Goal: Information Seeking & Learning: Find specific fact

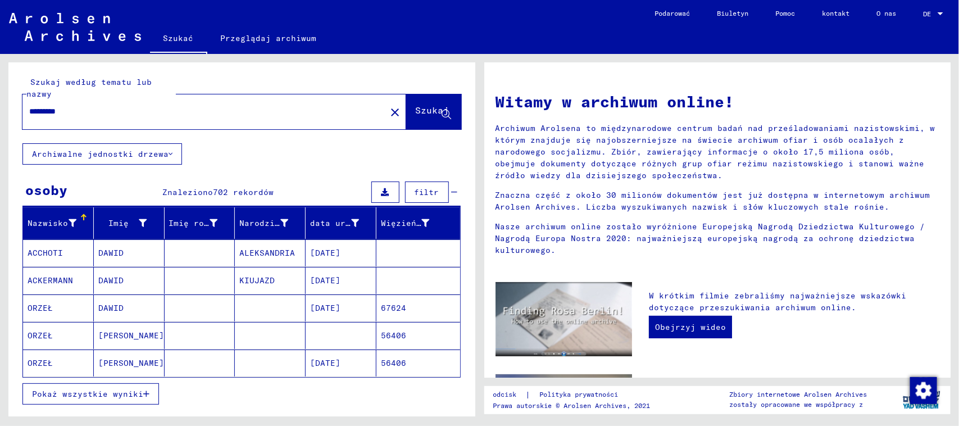
scroll to position [70, 0]
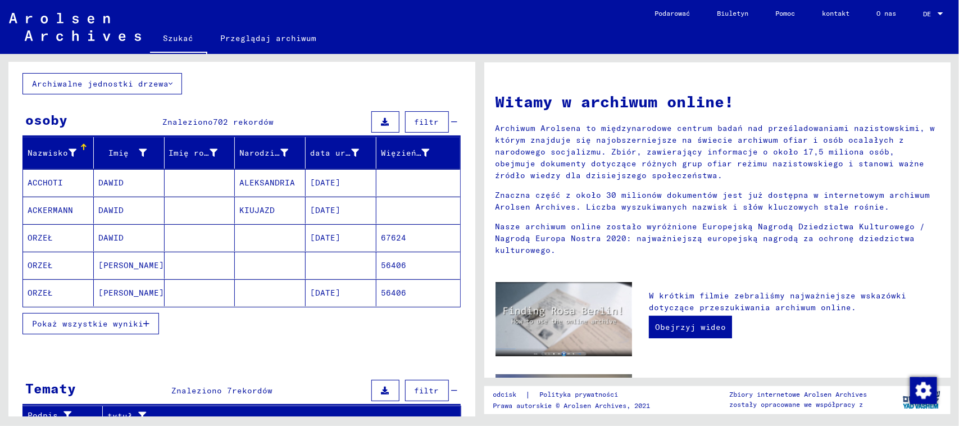
click at [124, 320] on font "Pokaż wszystkie wyniki" at bounding box center [87, 324] width 111 height 10
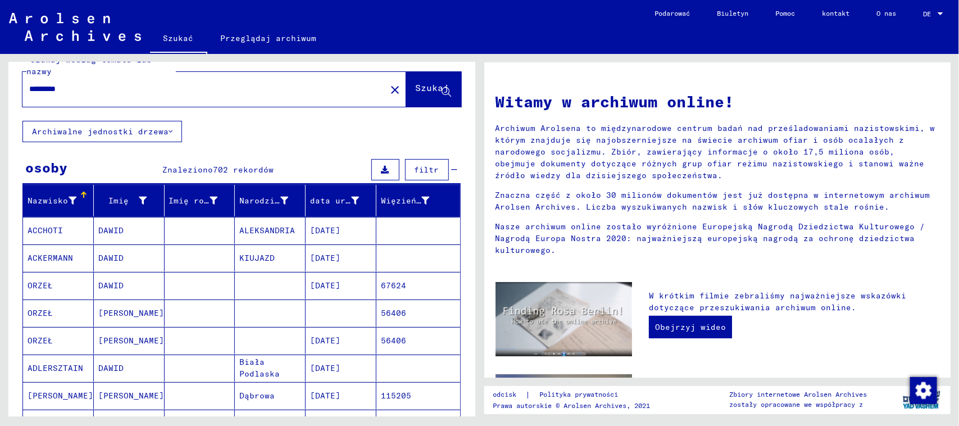
scroll to position [0, 0]
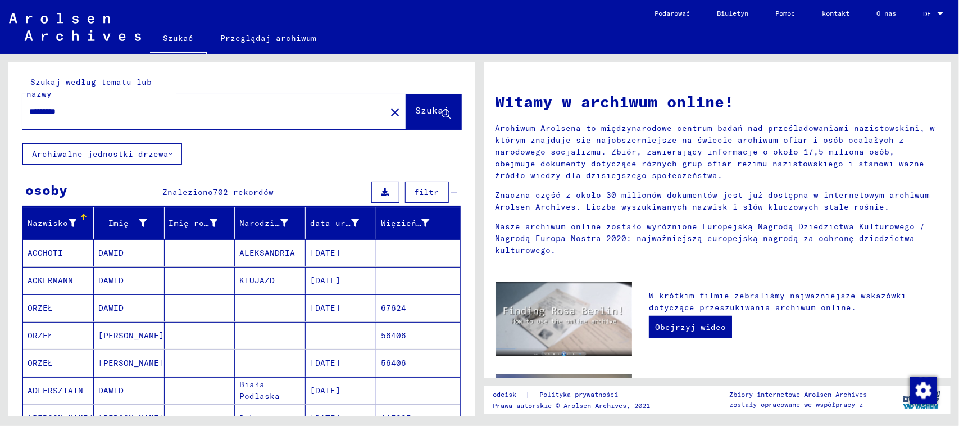
click at [426, 184] on button "filtr" at bounding box center [427, 192] width 44 height 21
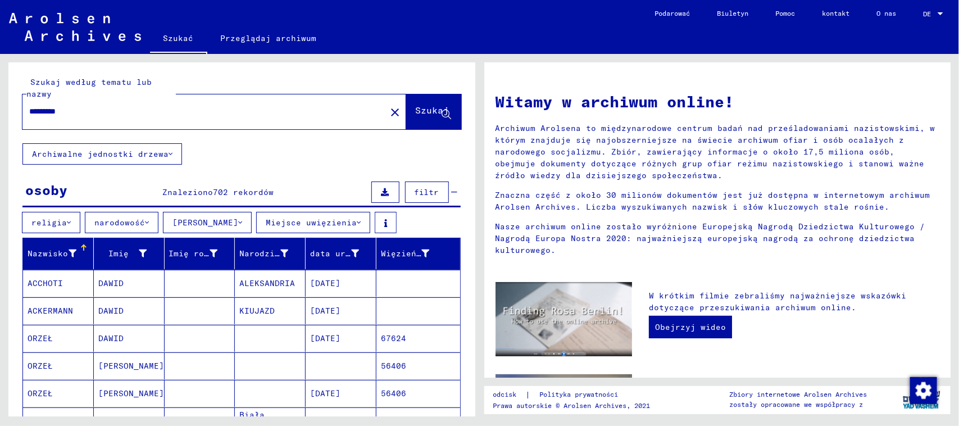
click at [426, 184] on button "filtr" at bounding box center [427, 192] width 44 height 21
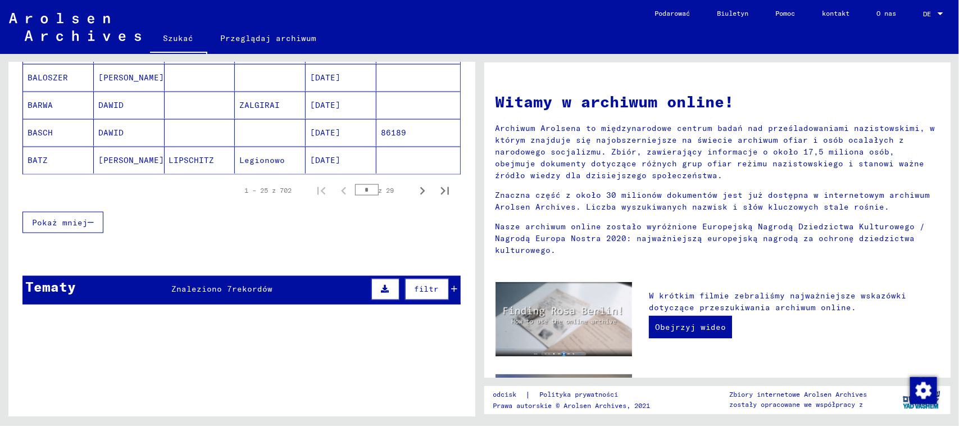
scroll to position [669, 0]
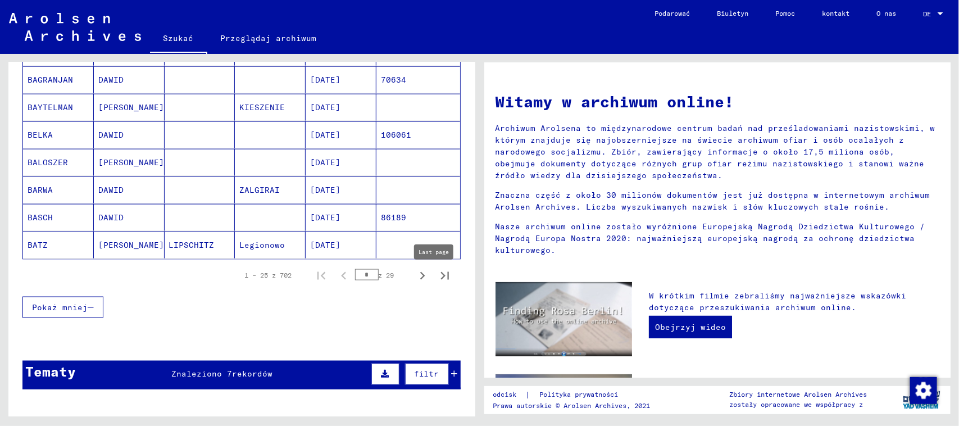
click at [415, 273] on icon "Następna strona" at bounding box center [423, 276] width 16 height 16
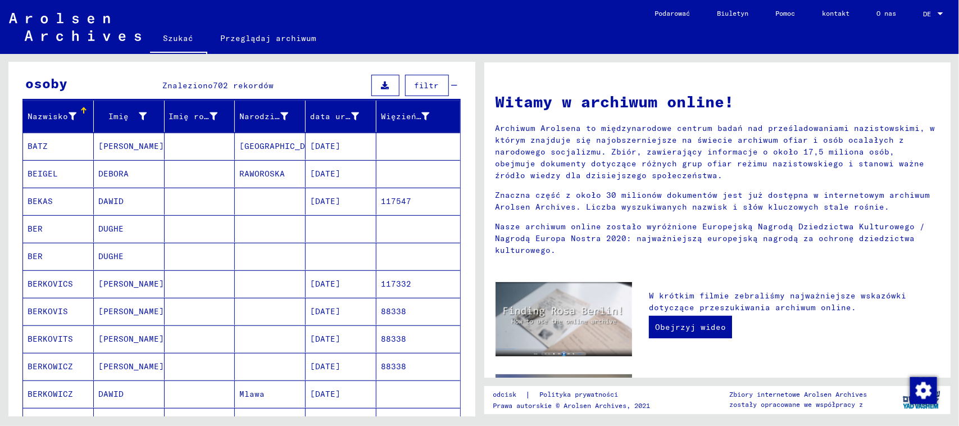
scroll to position [809, 0]
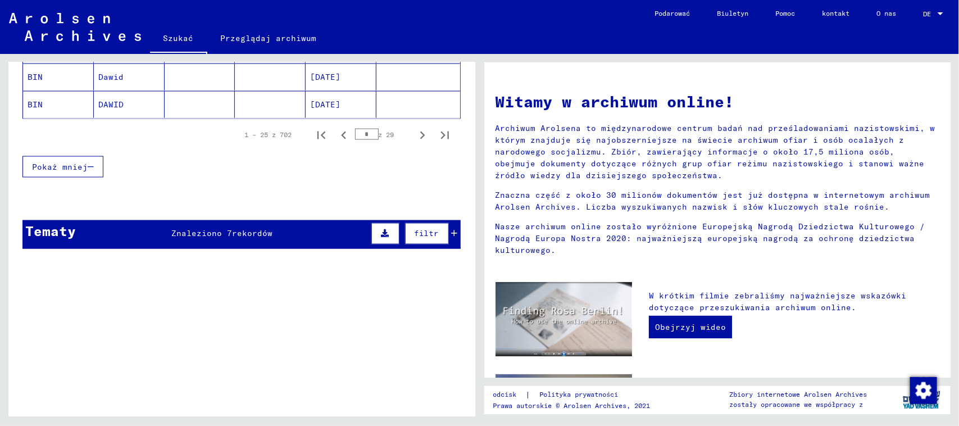
click at [415, 141] on icon "Następna strona" at bounding box center [423, 136] width 16 height 16
type input "*"
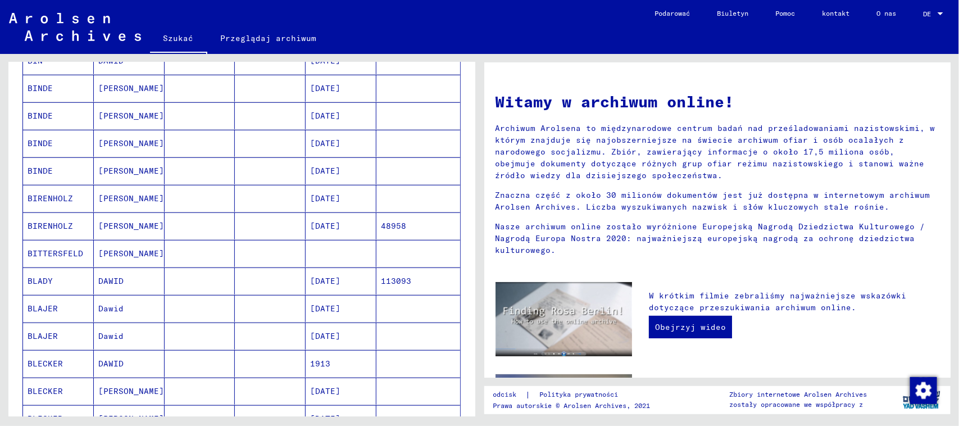
scroll to position [0, 0]
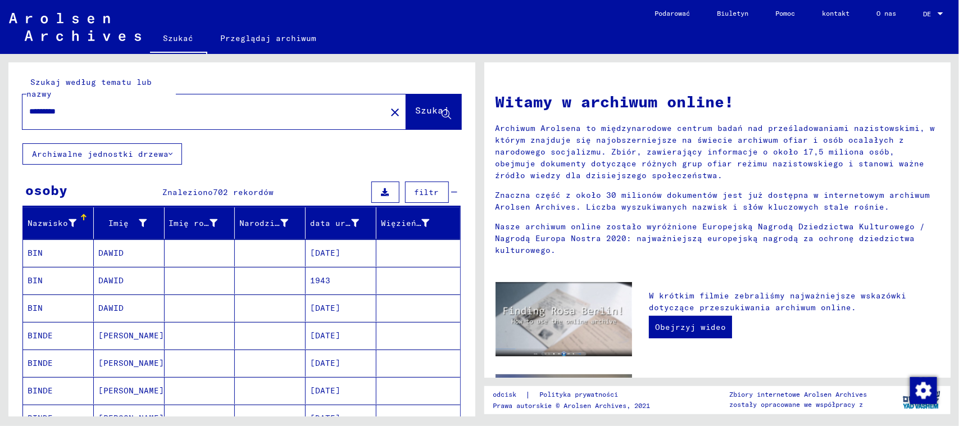
drag, startPoint x: 88, startPoint y: 112, endPoint x: 0, endPoint y: 92, distance: 90.1
click at [0, 93] on div "Szukaj według tematu lub nazwy ********* close Szukaj Archiwalne jednostki drze…" at bounding box center [239, 235] width 479 height 363
type input "*****"
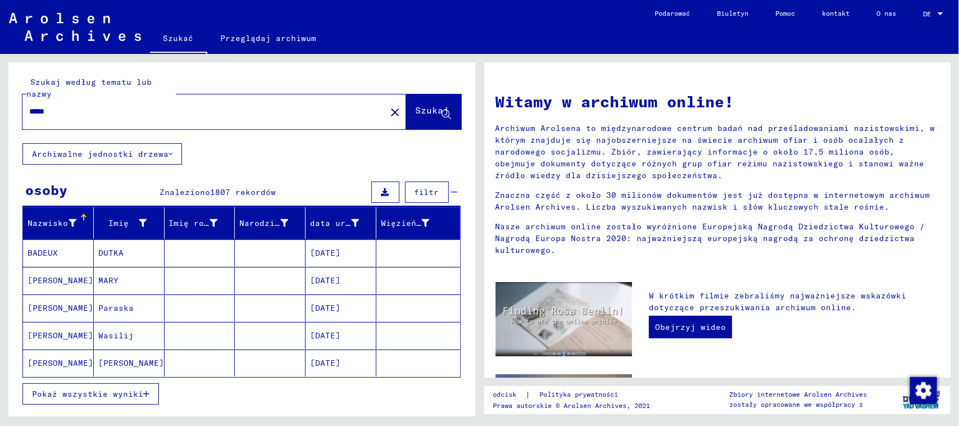
click at [43, 217] on div "Nazwisko" at bounding box center [61, 223] width 66 height 18
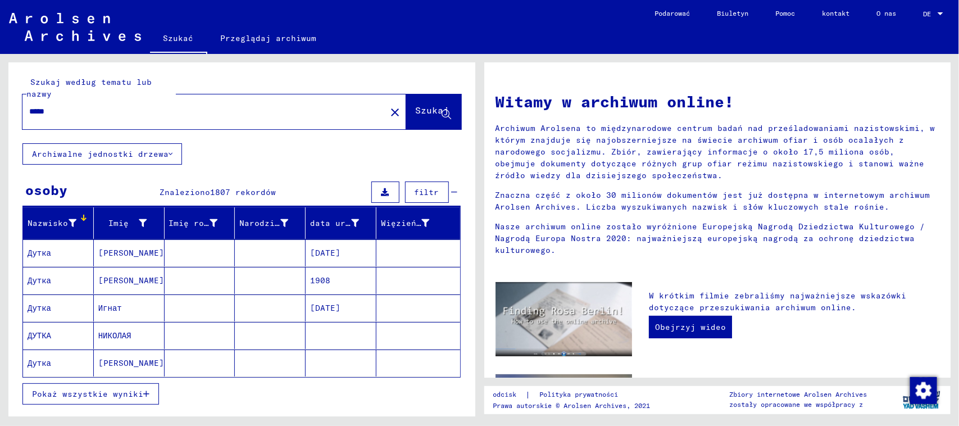
click at [138, 389] on font "Pokaż wszystkie wyniki" at bounding box center [87, 394] width 111 height 10
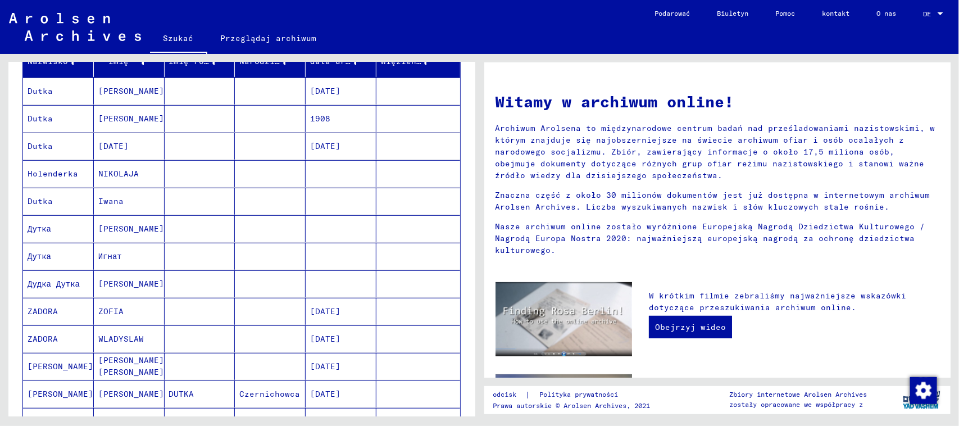
scroll to position [141, 0]
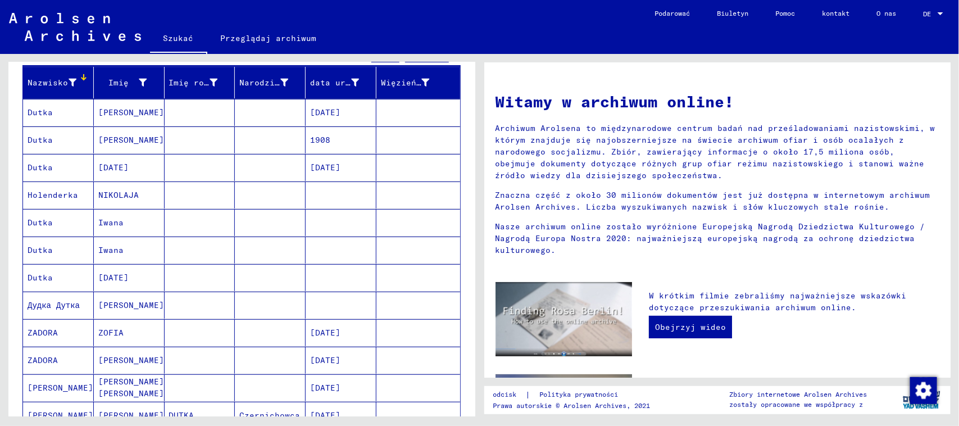
click at [455, 15] on div at bounding box center [941, 14] width 10 height 8
click at [455, 45] on div at bounding box center [479, 213] width 959 height 426
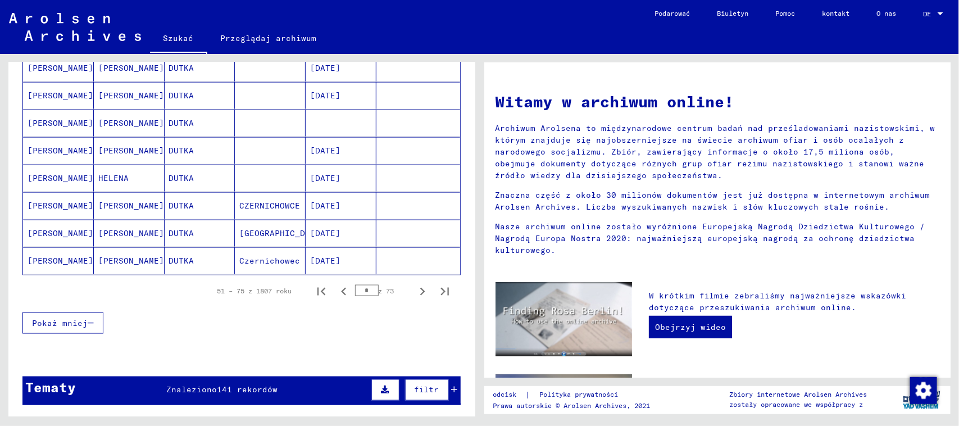
scroll to position [669, 0]
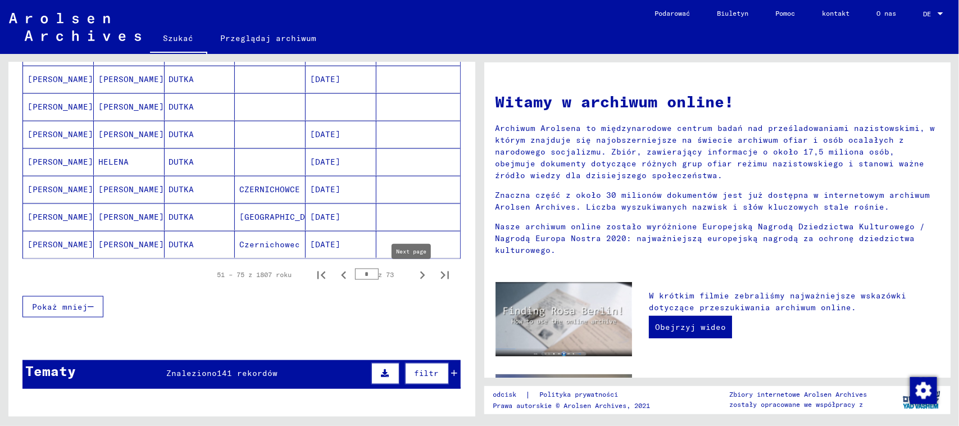
click at [415, 279] on icon "Następna strona" at bounding box center [423, 276] width 16 height 16
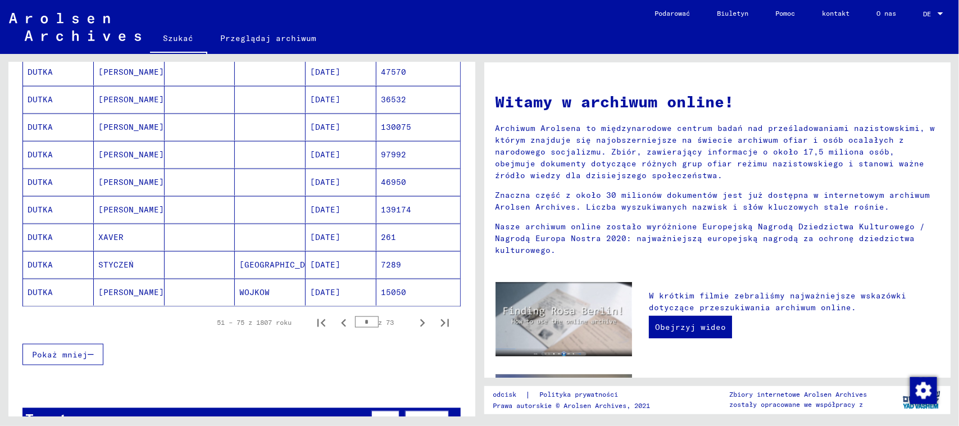
scroll to position [703, 0]
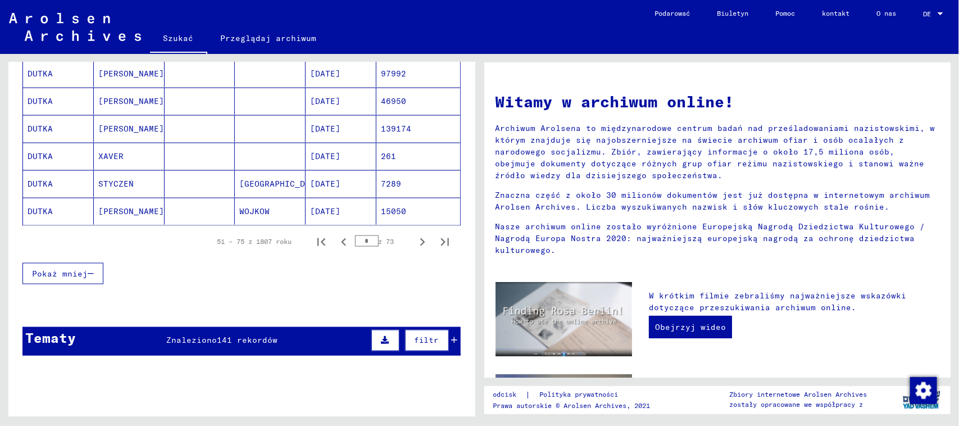
click at [415, 246] on icon "Następna strona" at bounding box center [423, 242] width 16 height 16
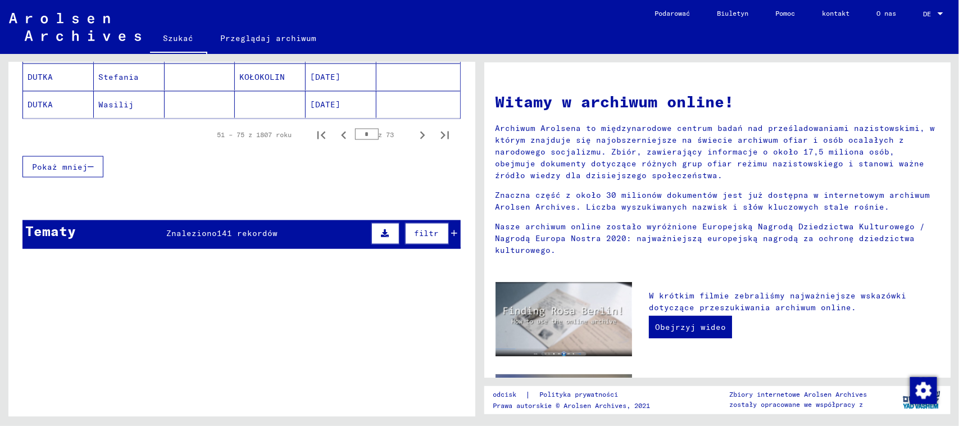
scroll to position [739, 0]
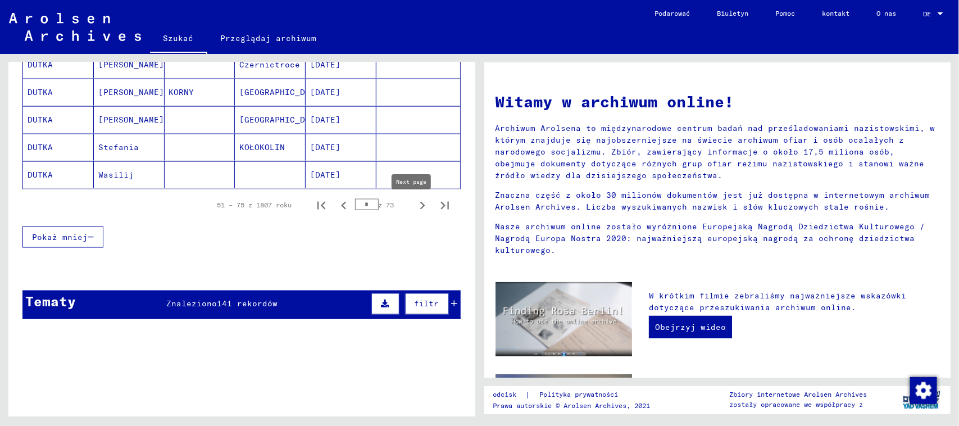
click at [415, 209] on icon "Następna strona" at bounding box center [423, 206] width 16 height 16
click at [415, 207] on icon "Następna strona" at bounding box center [423, 206] width 16 height 16
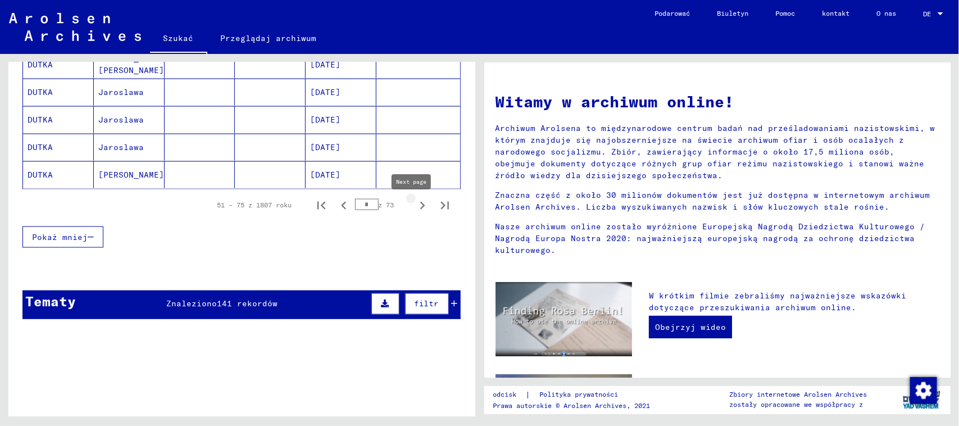
type input "*"
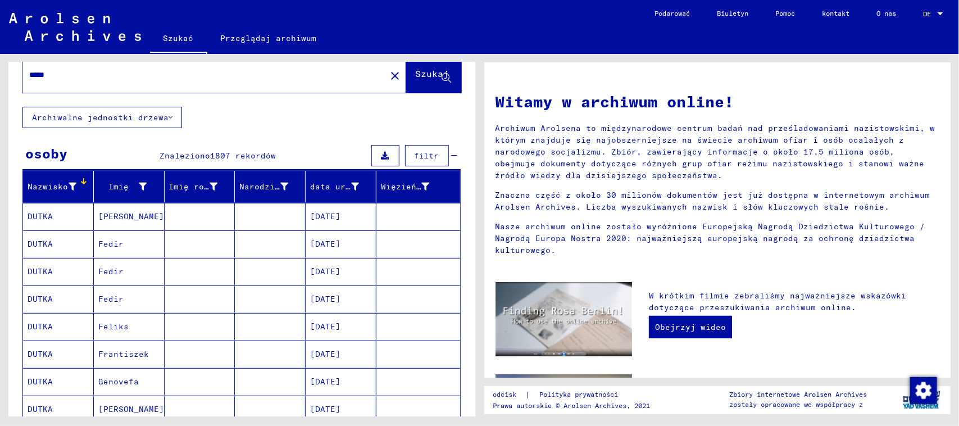
scroll to position [0, 0]
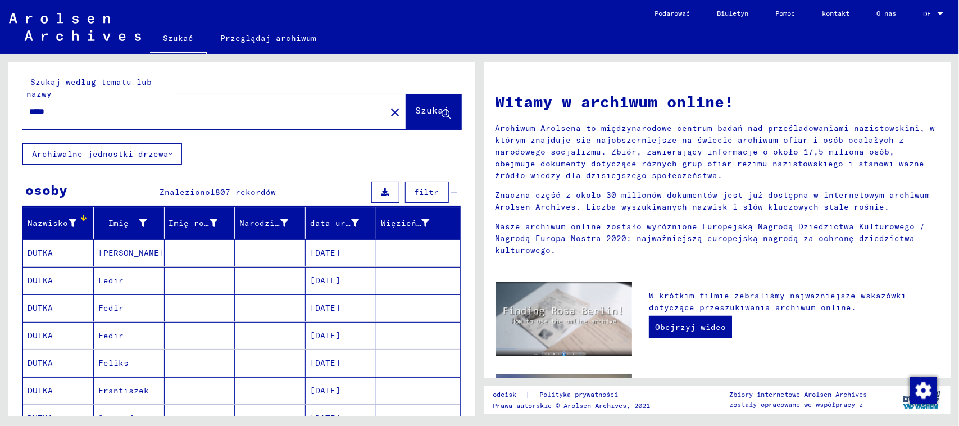
click at [133, 114] on input "*****" at bounding box center [200, 112] width 343 height 12
type input "*"
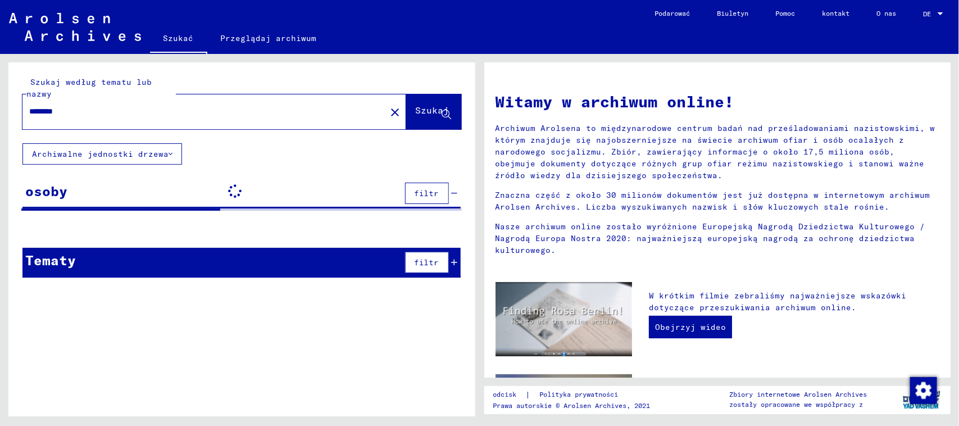
click at [133, 114] on input "********" at bounding box center [200, 112] width 343 height 12
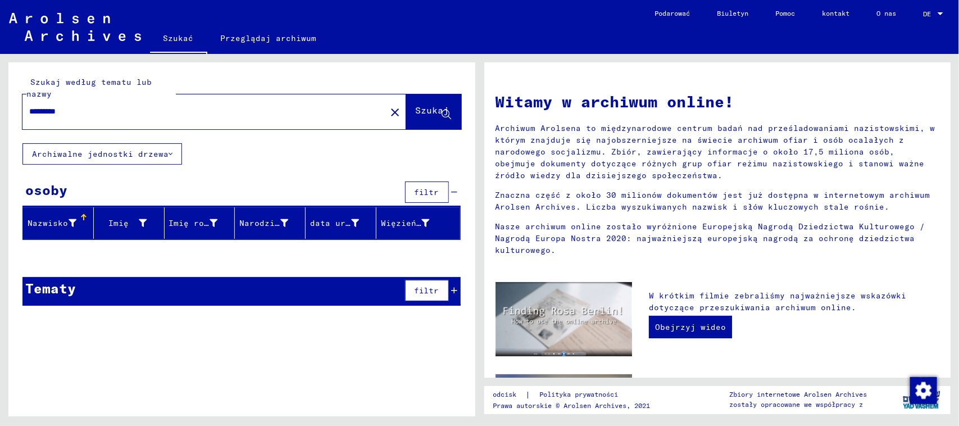
click at [423, 112] on font "Szukaj" at bounding box center [433, 110] width 34 height 11
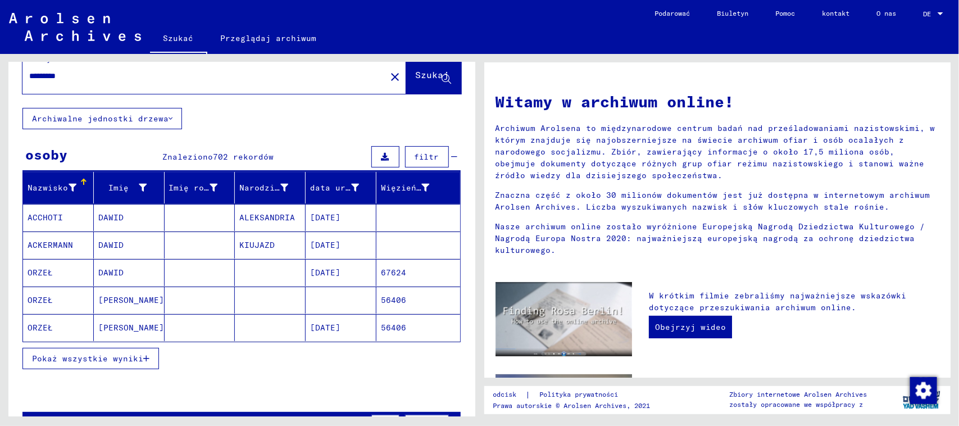
scroll to position [70, 0]
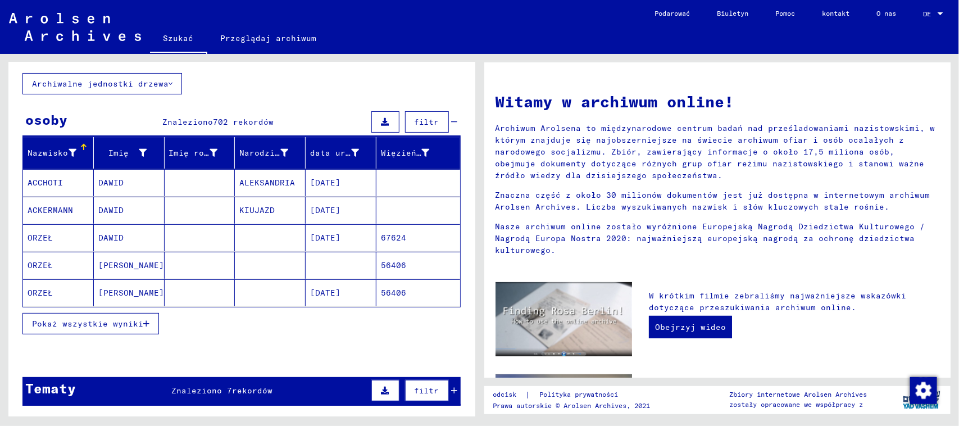
click at [111, 319] on font "Pokaż wszystkie wyniki" at bounding box center [87, 324] width 111 height 10
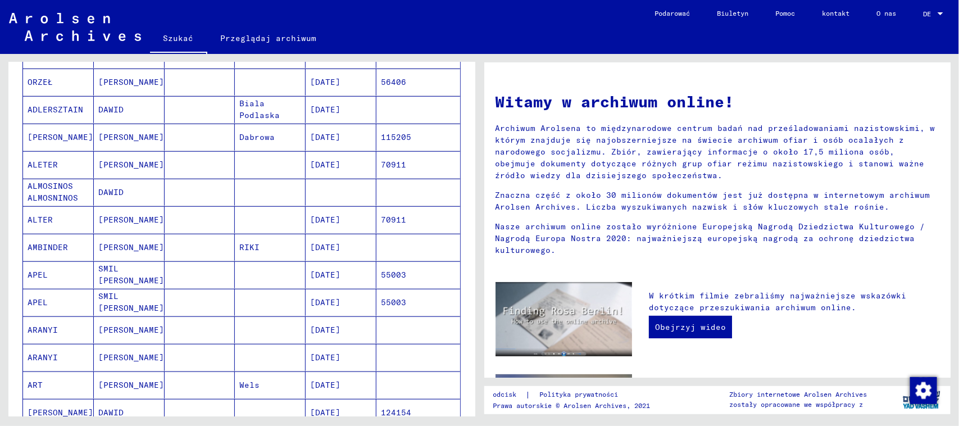
scroll to position [0, 0]
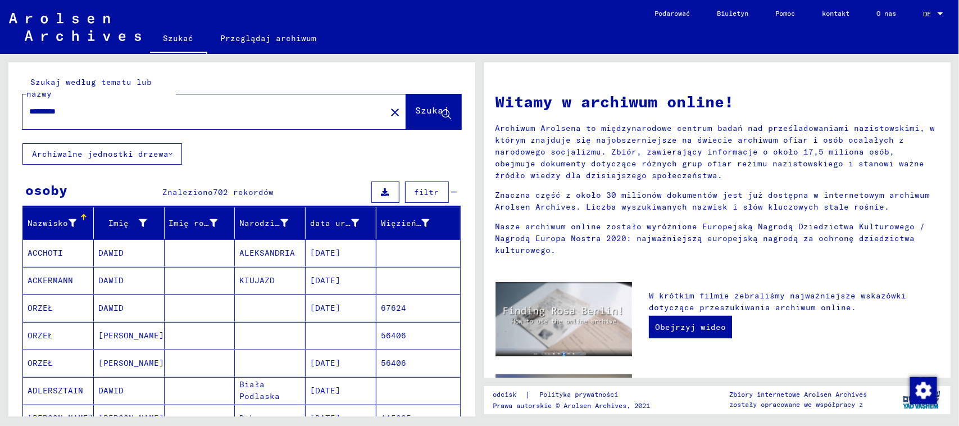
click at [49, 214] on div "Nazwisko" at bounding box center [61, 223] width 66 height 18
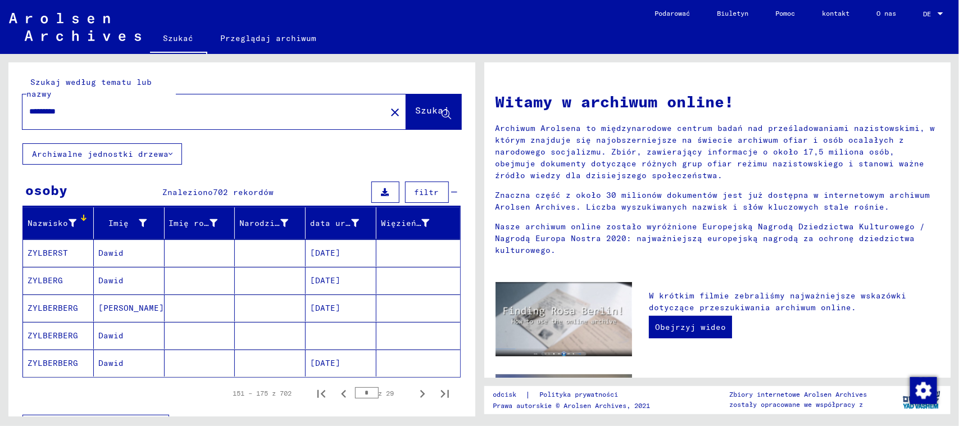
click at [52, 212] on mat-header-cell "Nazwisko" at bounding box center [58, 222] width 71 height 31
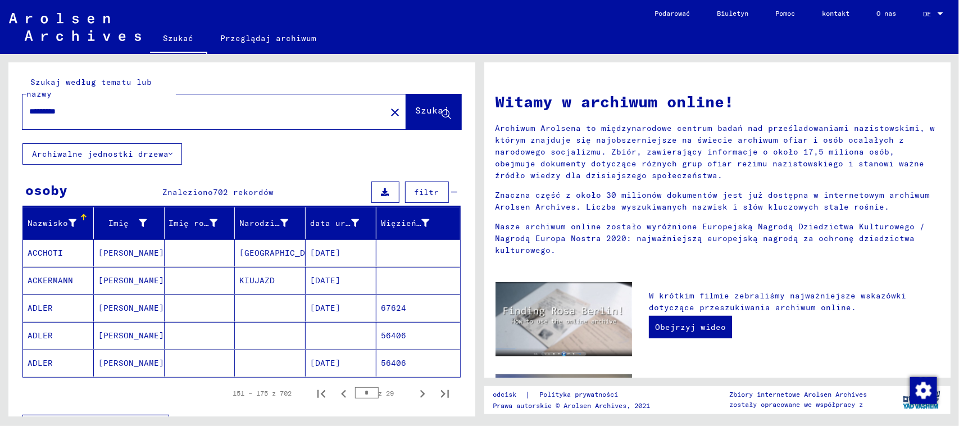
scroll to position [141, 0]
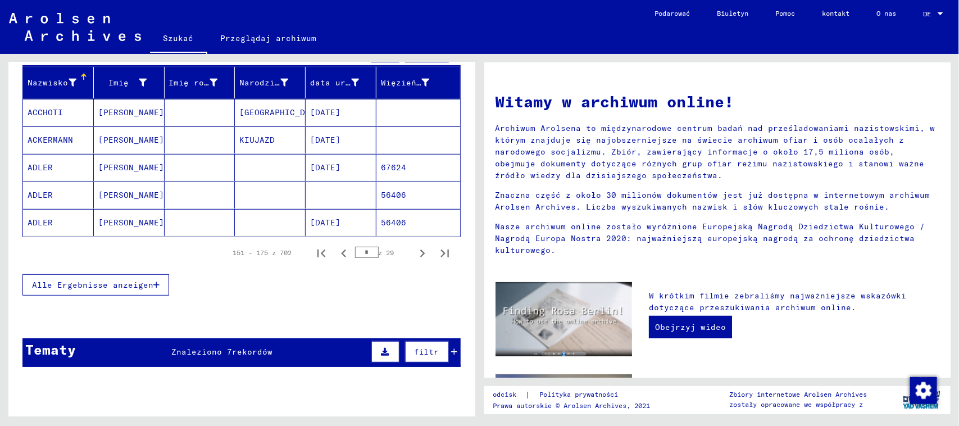
click at [128, 293] on button "Alle Ergebnisse anzeigen" at bounding box center [95, 284] width 147 height 21
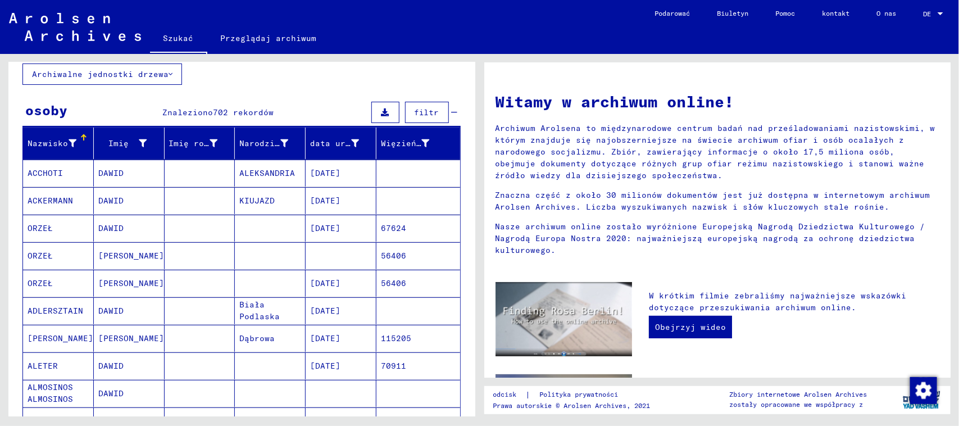
scroll to position [0, 0]
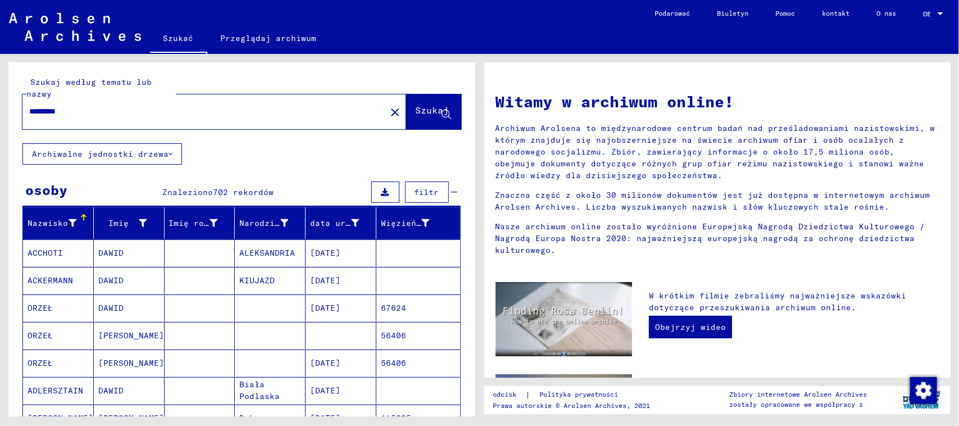
drag, startPoint x: 115, startPoint y: 105, endPoint x: 24, endPoint y: 97, distance: 92.0
click at [25, 97] on div "********* close" at bounding box center [214, 111] width 384 height 35
type input "*********"
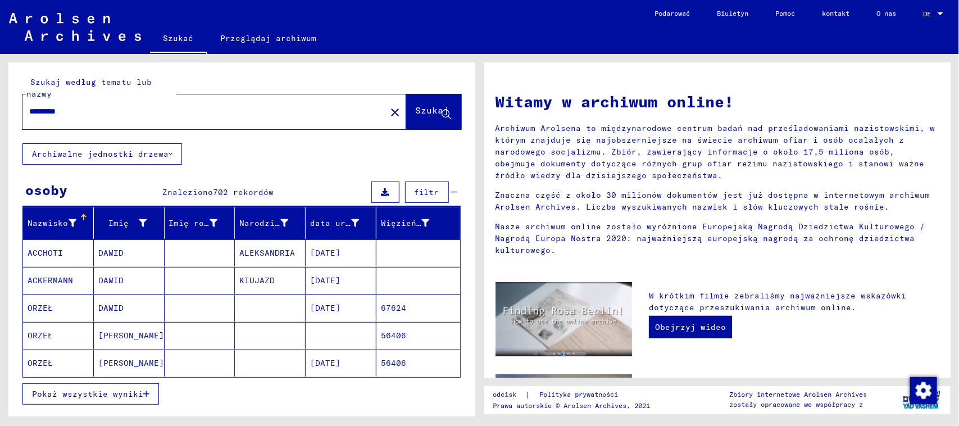
drag, startPoint x: 134, startPoint y: 391, endPoint x: 0, endPoint y: 251, distance: 193.6
click at [134, 389] on font "Pokaż wszystkie wyniki" at bounding box center [87, 394] width 111 height 10
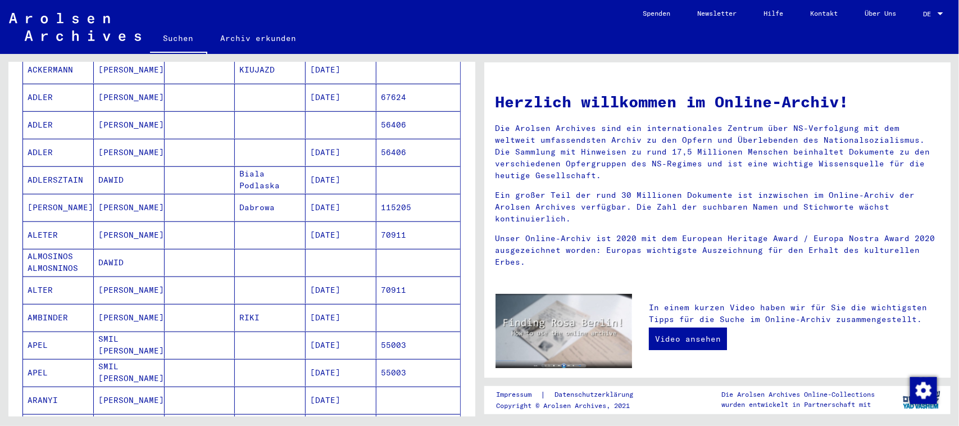
scroll to position [198, 0]
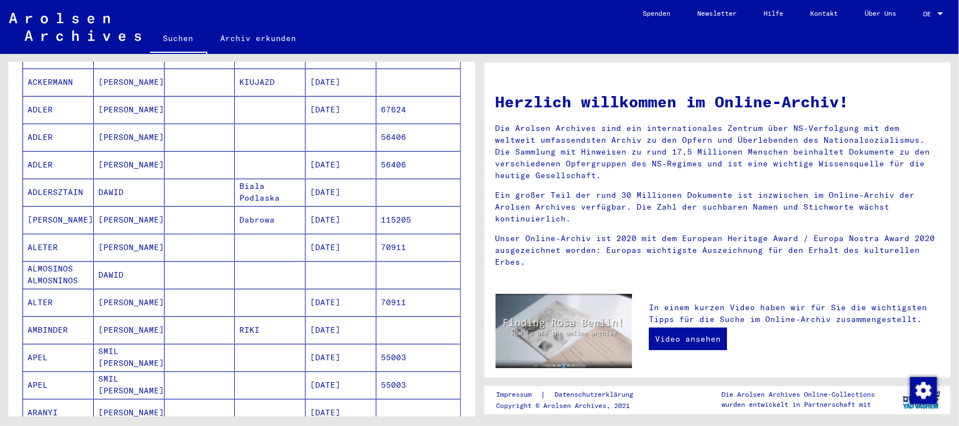
click at [455, 6] on div "DE DE" at bounding box center [934, 11] width 22 height 19
drag, startPoint x: 909, startPoint y: 41, endPoint x: 914, endPoint y: 21, distance: 20.7
click at [455, 21] on div "English Deutsch" at bounding box center [922, 30] width 64 height 40
click at [455, 20] on span "English" at bounding box center [913, 20] width 28 height 8
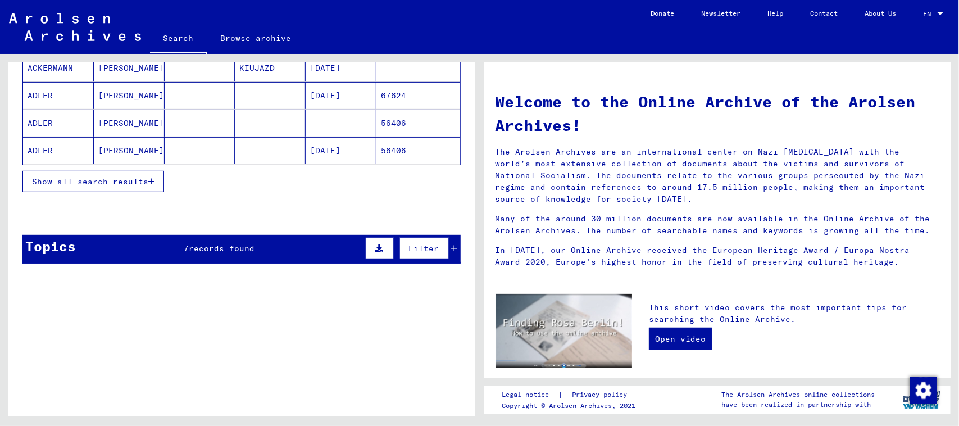
scroll to position [198, 0]
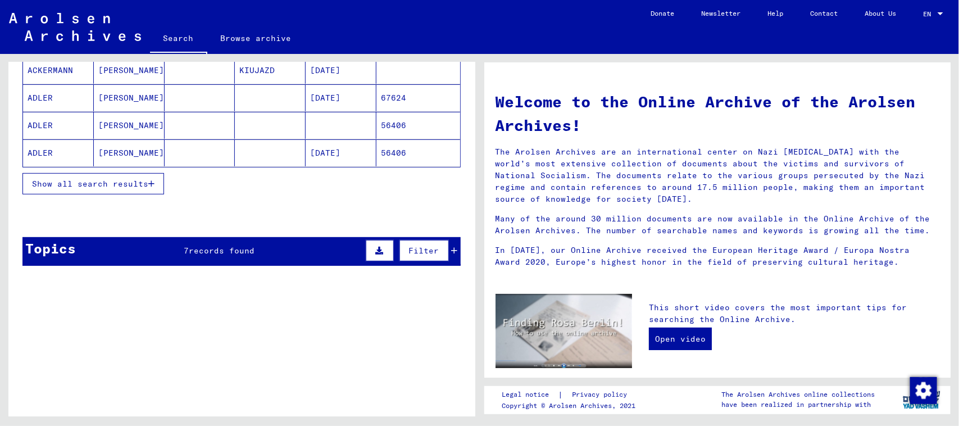
click at [146, 184] on span "Show all search results" at bounding box center [90, 184] width 116 height 10
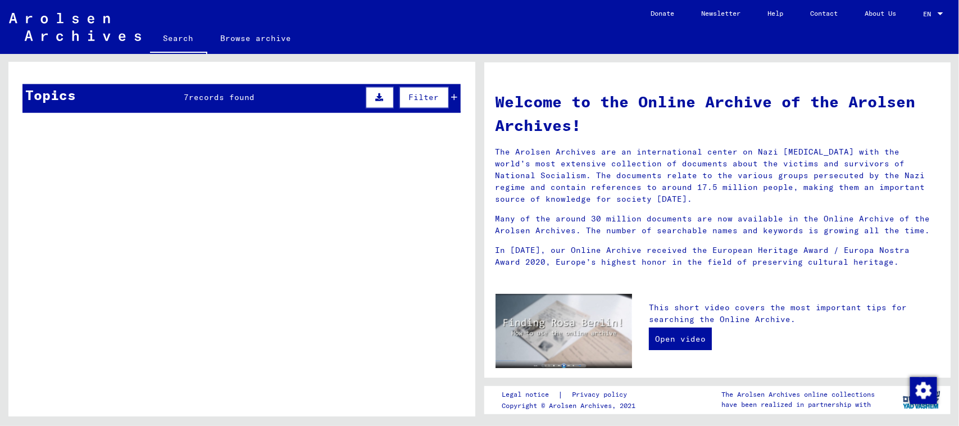
scroll to position [656, 0]
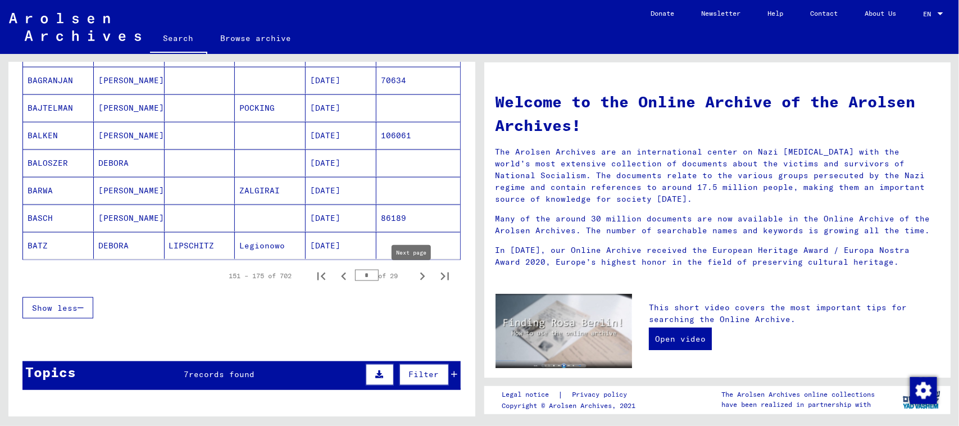
click at [415, 278] on icon "Next page" at bounding box center [423, 277] width 16 height 16
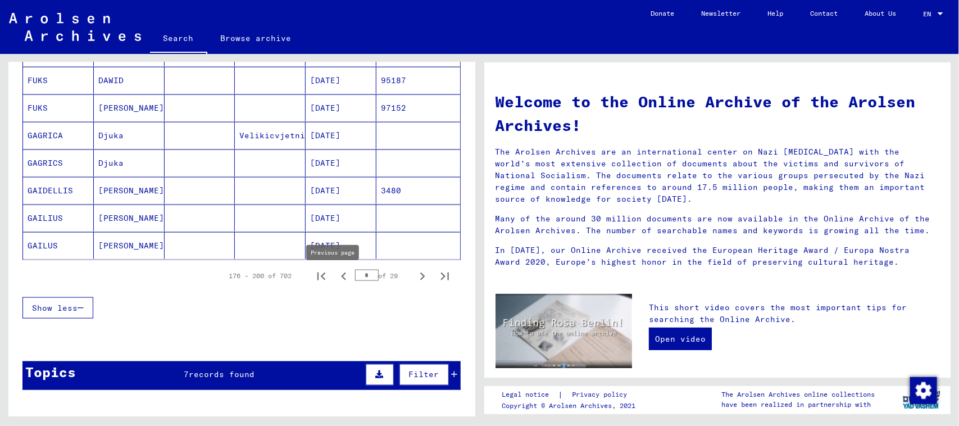
click at [336, 280] on icon "Previous page" at bounding box center [344, 277] width 16 height 16
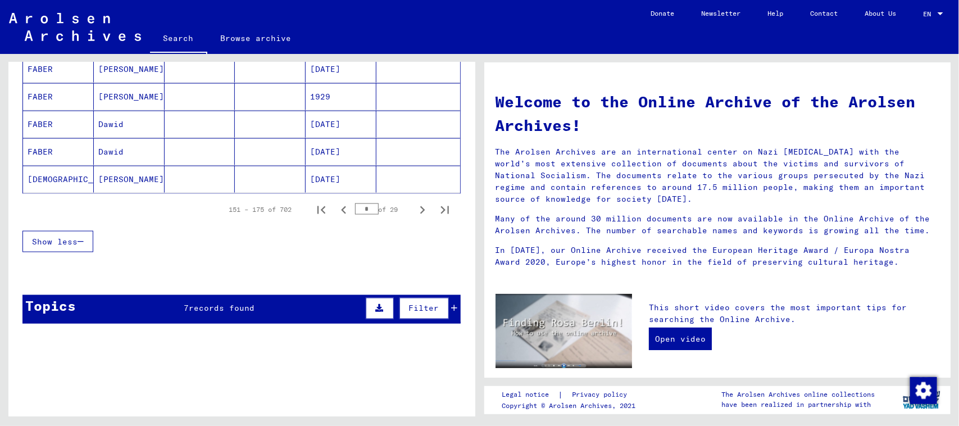
scroll to position [727, 0]
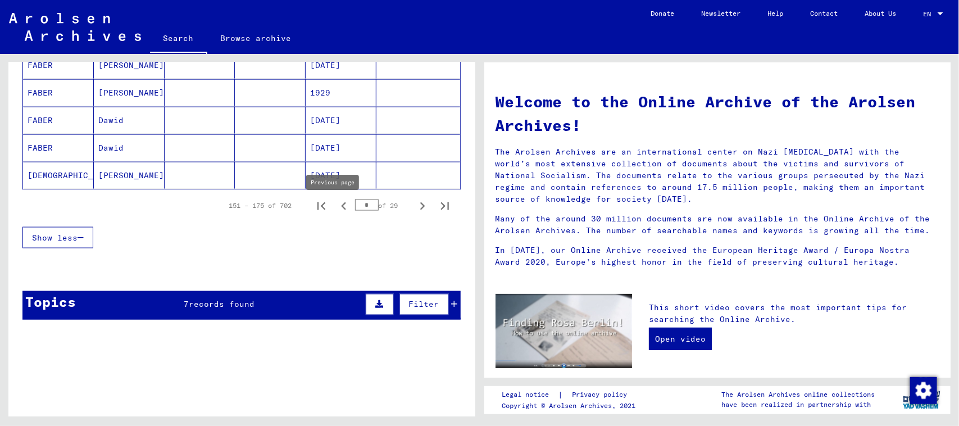
click at [336, 209] on icon "Previous page" at bounding box center [344, 206] width 16 height 16
type input "*"
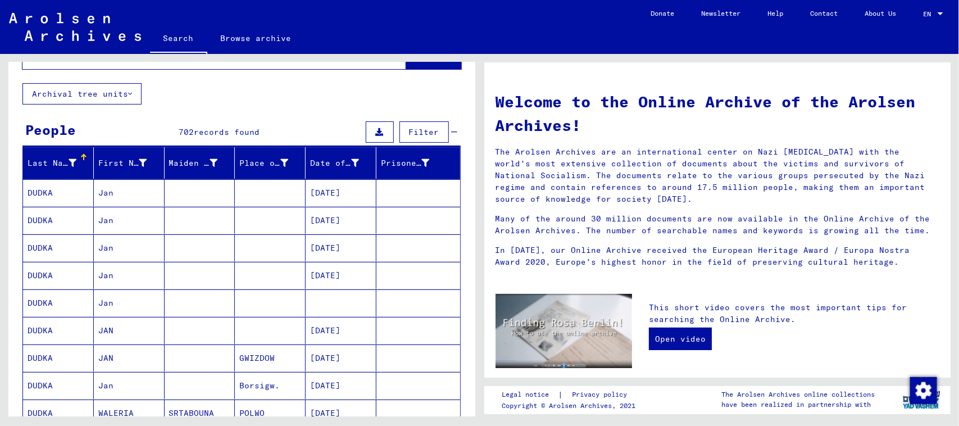
scroll to position [0, 0]
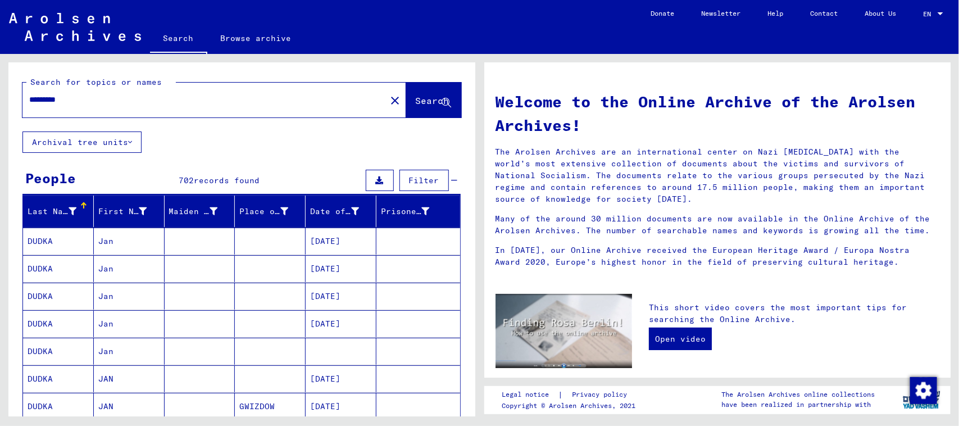
click at [74, 97] on input "*********" at bounding box center [200, 100] width 343 height 12
type input "**********"
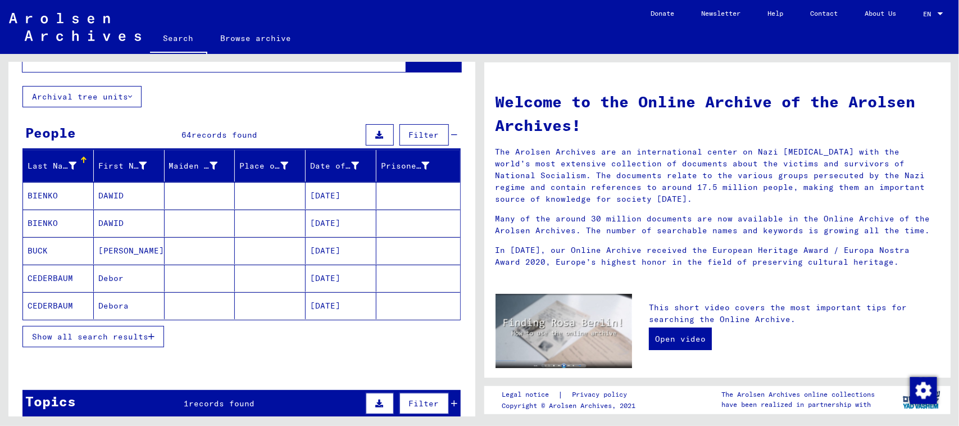
scroll to position [70, 0]
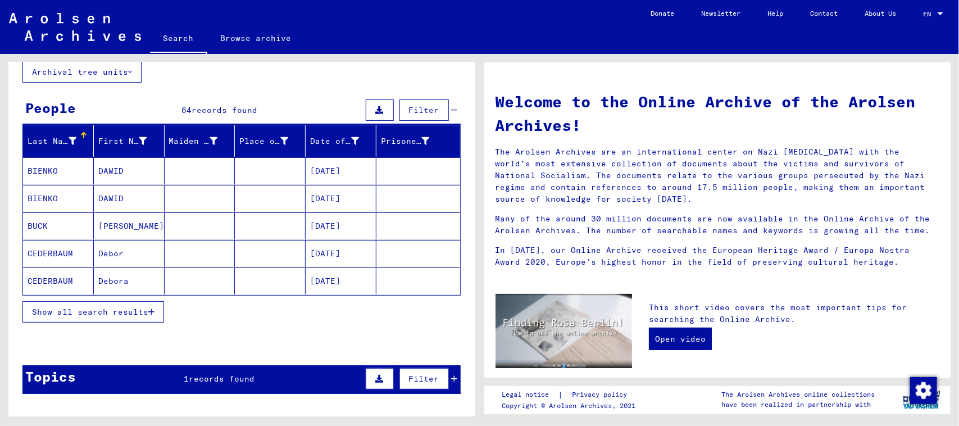
click at [156, 306] on button "Show all search results" at bounding box center [93, 311] width 142 height 21
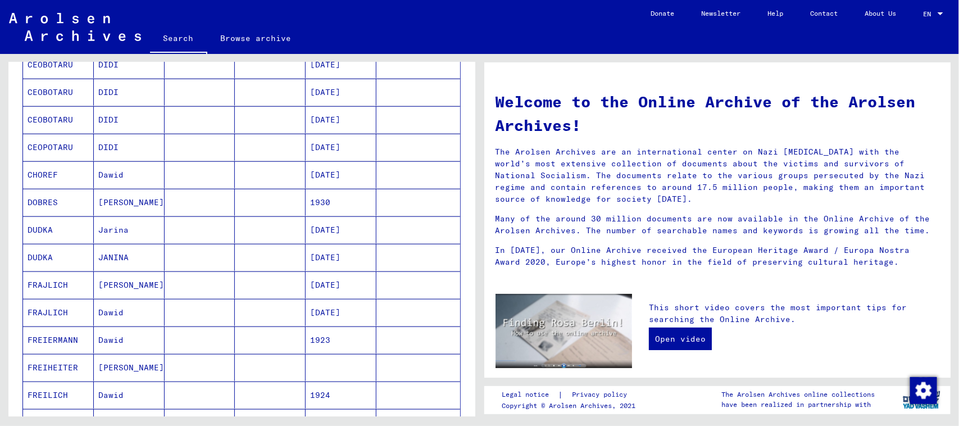
scroll to position [422, 0]
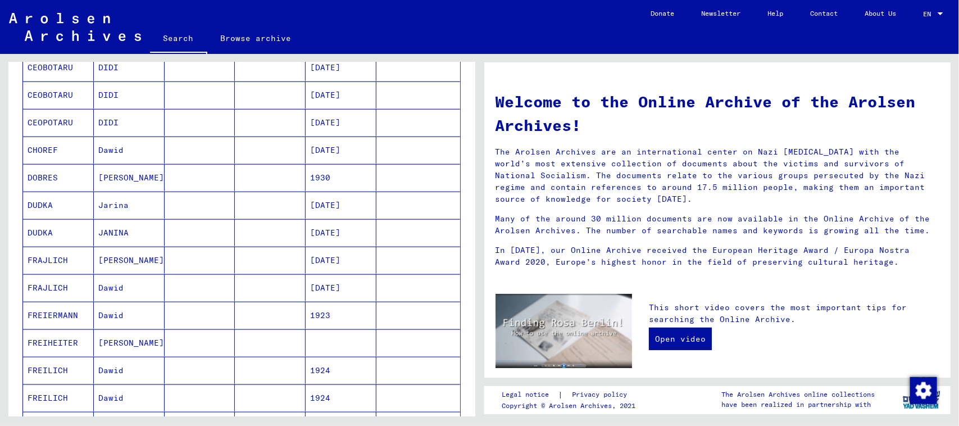
click at [190, 206] on mat-cell at bounding box center [200, 205] width 71 height 27
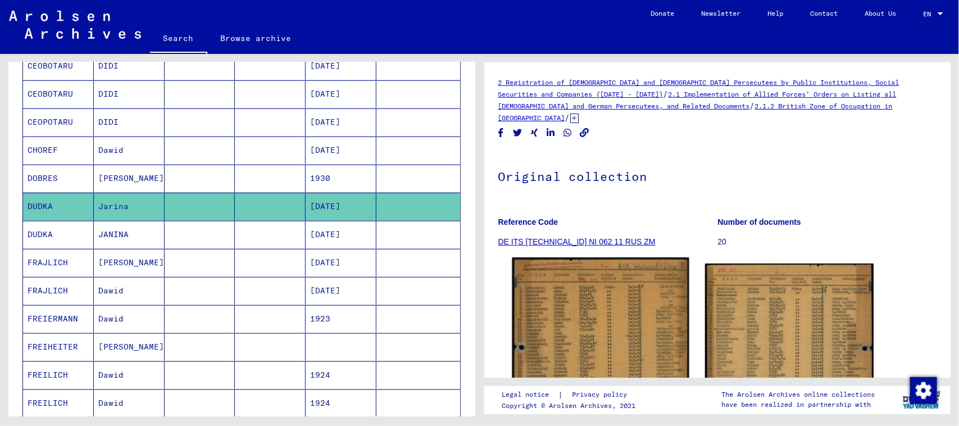
click at [455, 292] on img at bounding box center [600, 380] width 177 height 246
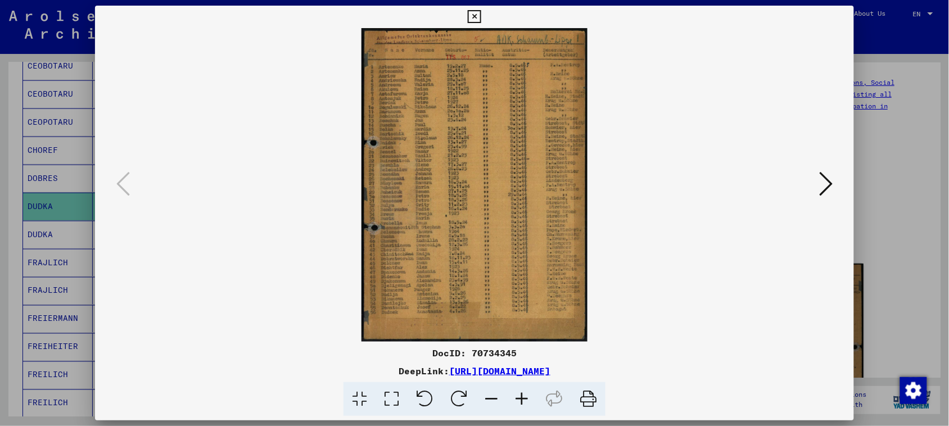
click at [455, 401] on icon at bounding box center [521, 399] width 30 height 34
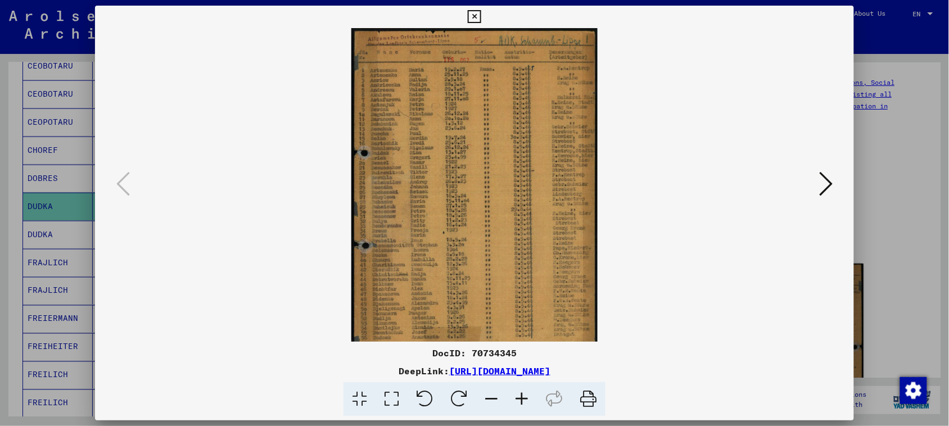
click at [455, 401] on icon at bounding box center [521, 399] width 30 height 34
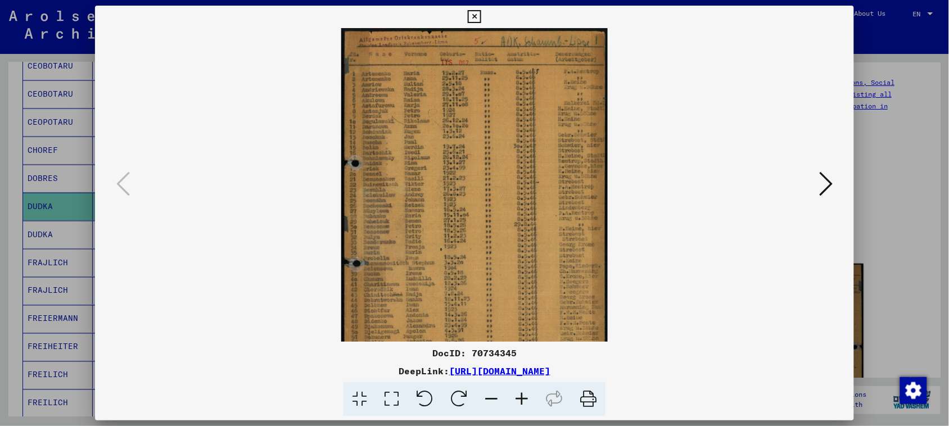
click at [455, 401] on icon at bounding box center [521, 399] width 30 height 34
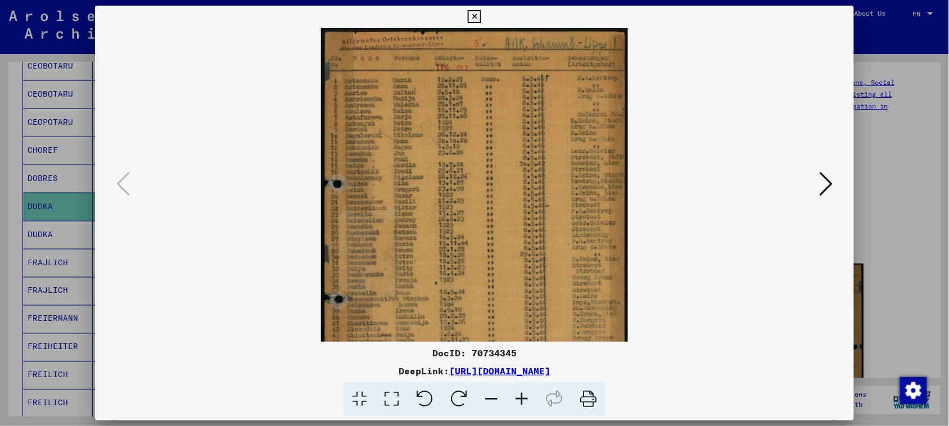
click at [455, 401] on icon at bounding box center [521, 399] width 30 height 34
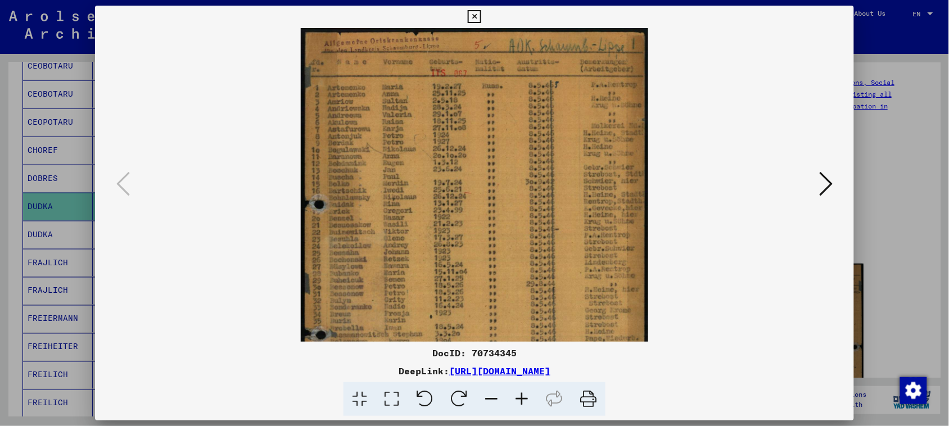
click at [455, 401] on icon at bounding box center [521, 399] width 30 height 34
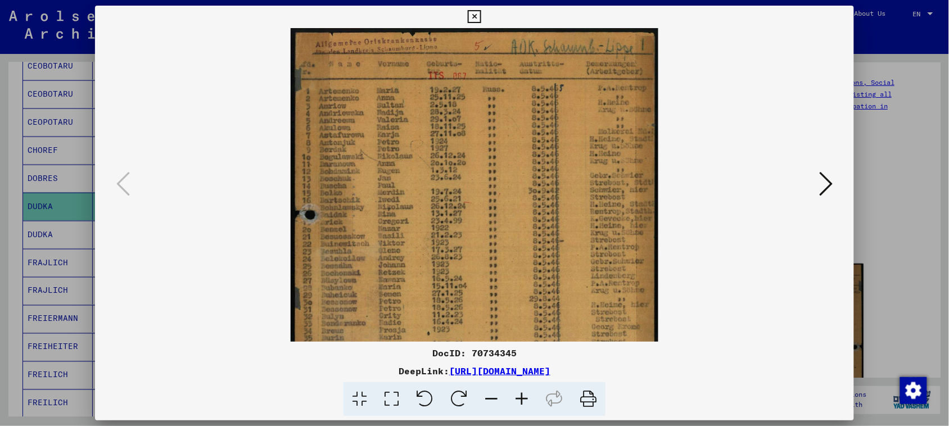
click at [455, 401] on icon at bounding box center [521, 399] width 30 height 34
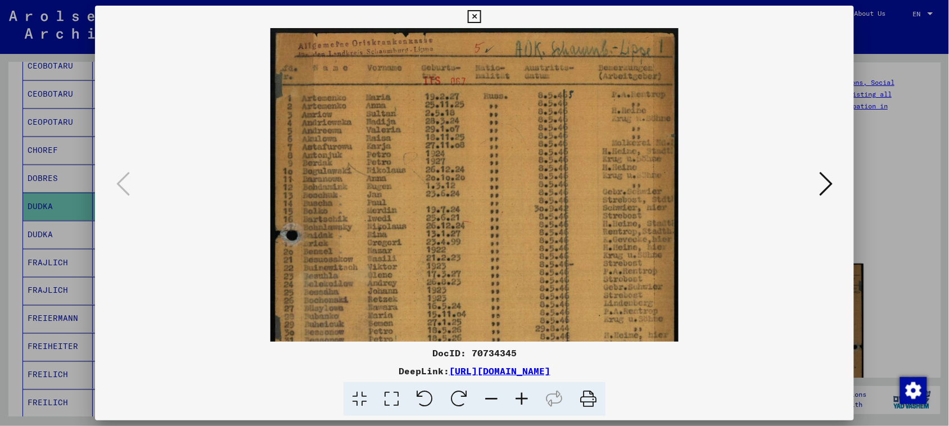
click at [455, 401] on icon at bounding box center [521, 399] width 30 height 34
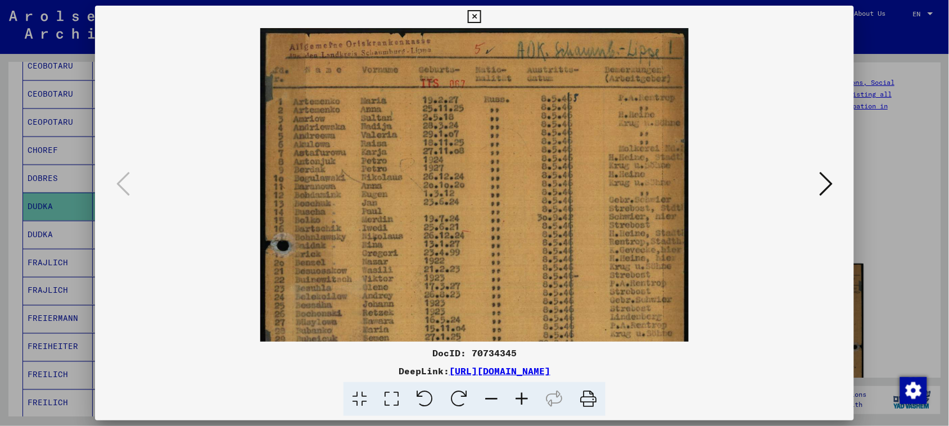
click at [455, 401] on icon at bounding box center [521, 399] width 30 height 34
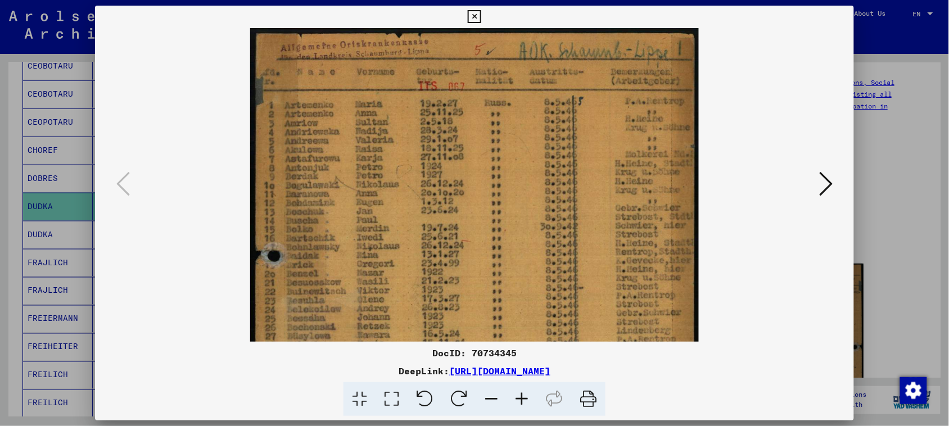
click at [455, 183] on icon at bounding box center [825, 183] width 13 height 27
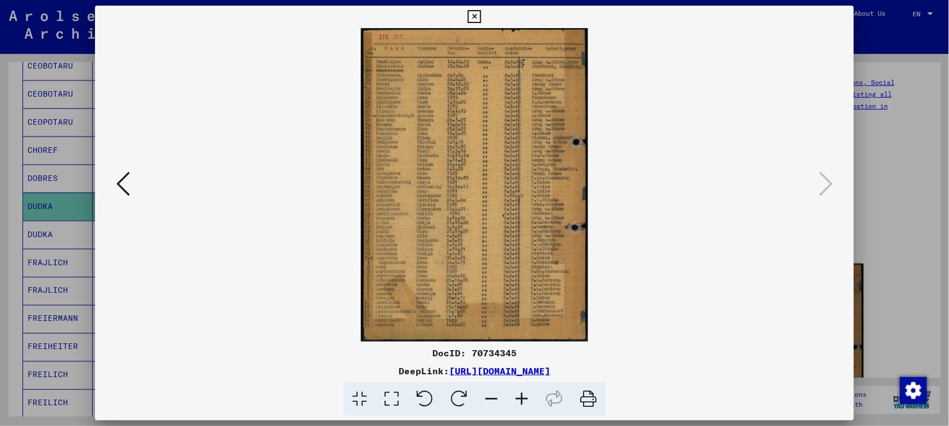
click at [455, 395] on icon at bounding box center [521, 399] width 30 height 34
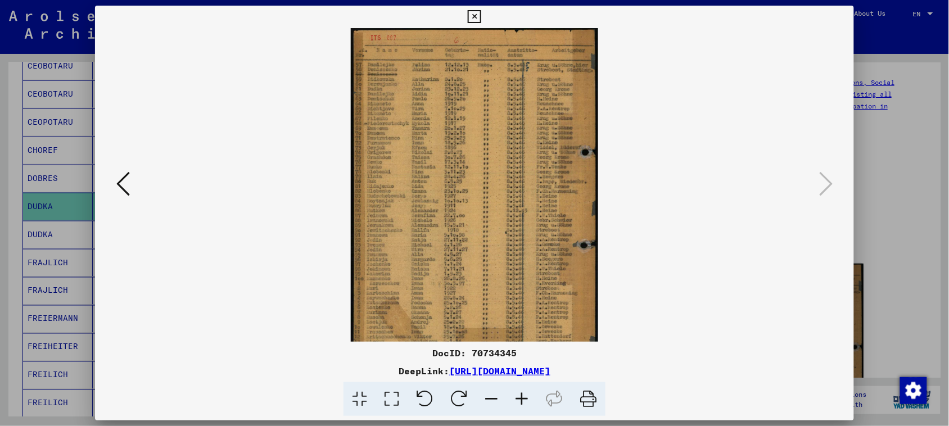
click at [455, 395] on icon at bounding box center [521, 399] width 30 height 34
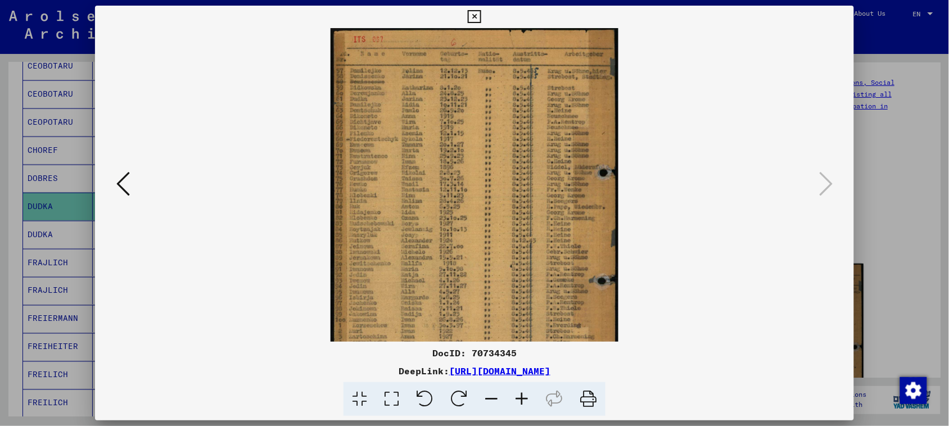
click at [455, 395] on icon at bounding box center [521, 399] width 30 height 34
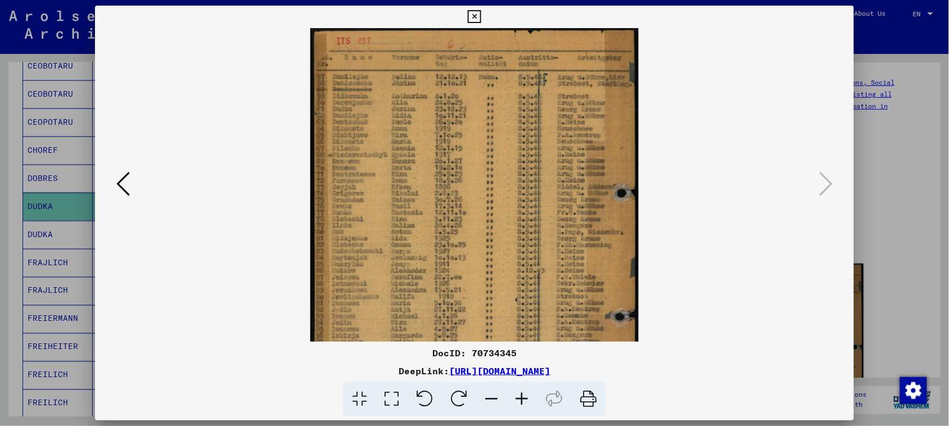
click at [455, 395] on icon at bounding box center [521, 399] width 30 height 34
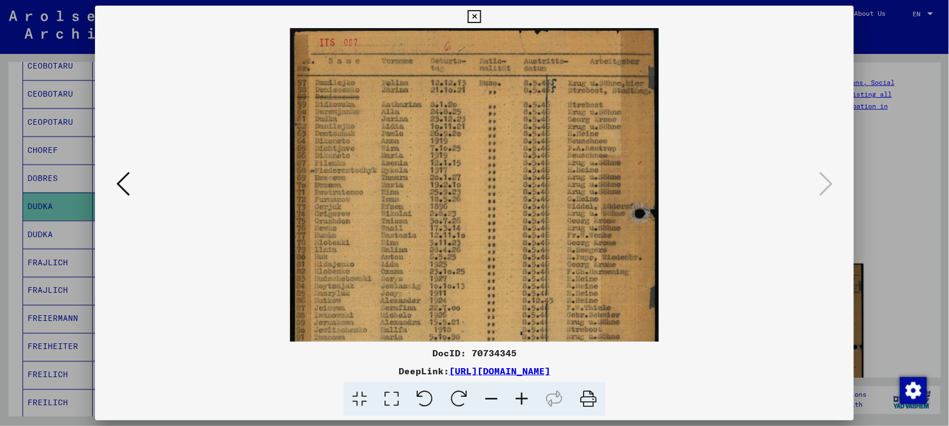
click at [455, 395] on icon at bounding box center [521, 399] width 30 height 34
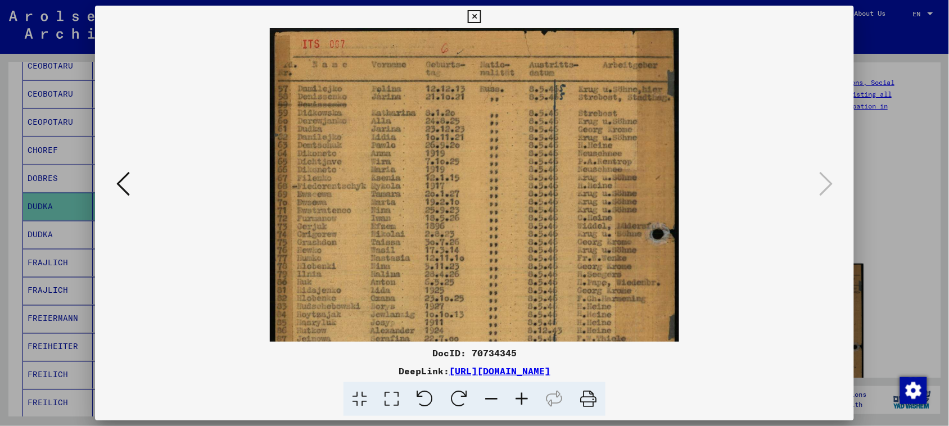
click at [455, 395] on icon at bounding box center [521, 399] width 30 height 34
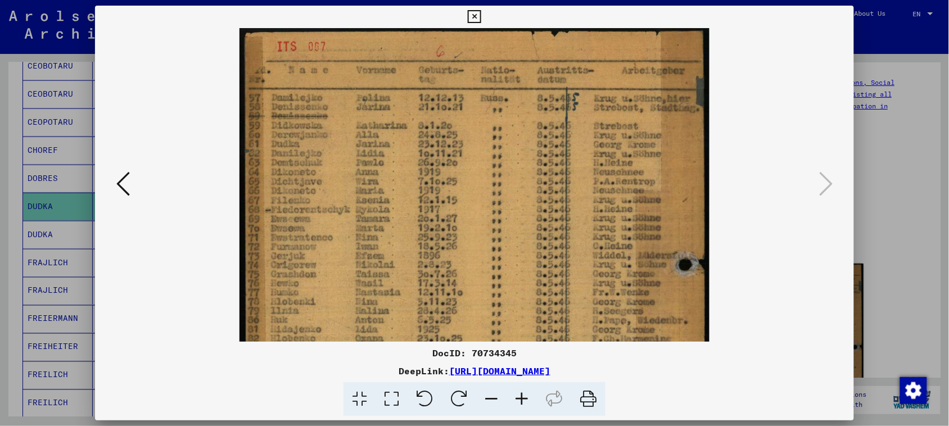
click at [455, 395] on icon at bounding box center [521, 399] width 30 height 34
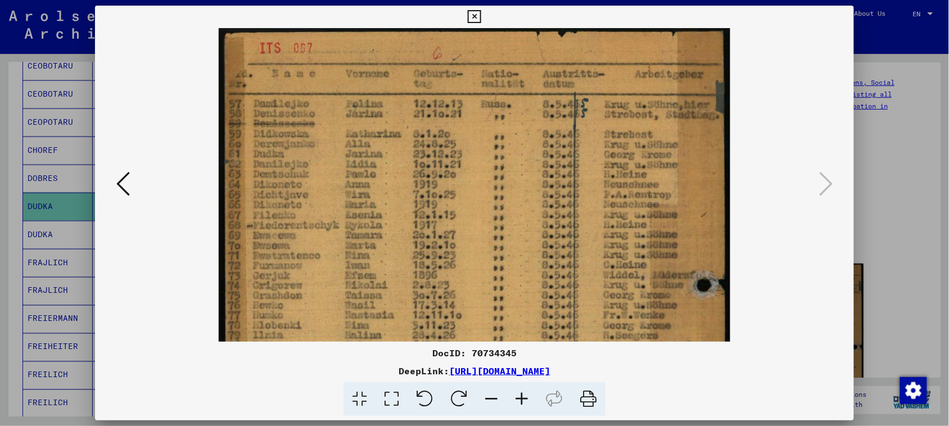
click at [455, 395] on icon at bounding box center [521, 399] width 30 height 34
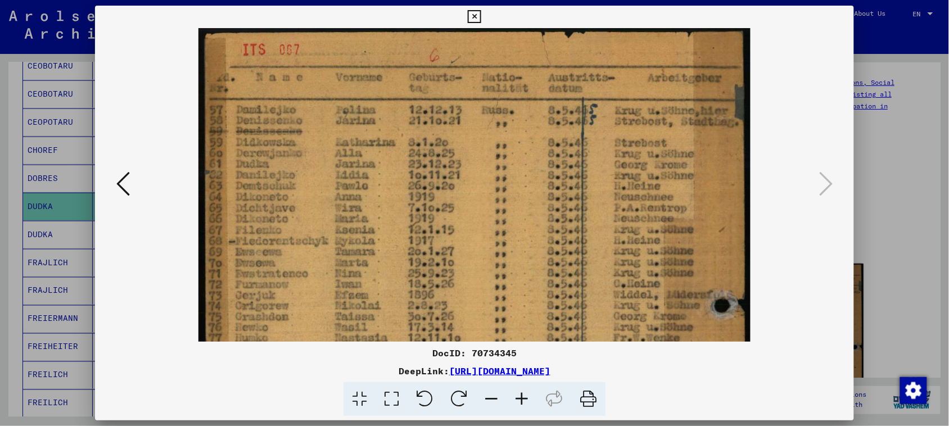
click at [455, 395] on icon at bounding box center [521, 399] width 30 height 34
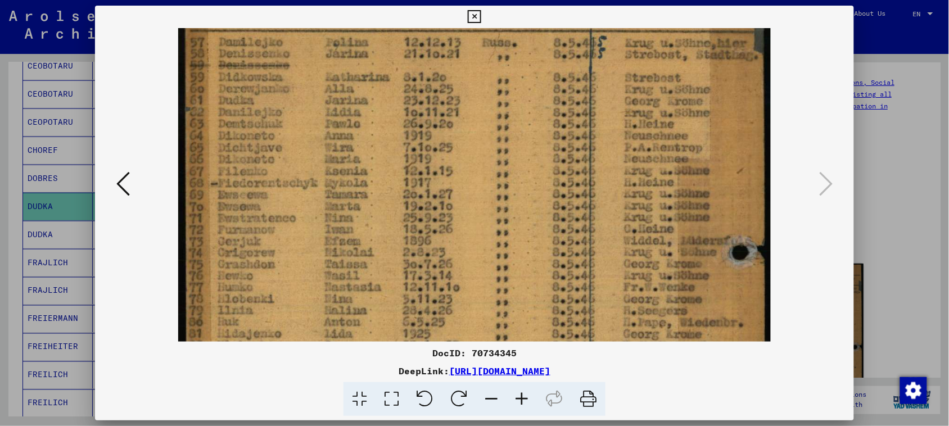
drag, startPoint x: 538, startPoint y: 193, endPoint x: 527, endPoint y: 118, distance: 75.5
click at [455, 118] on img at bounding box center [474, 363] width 592 height 819
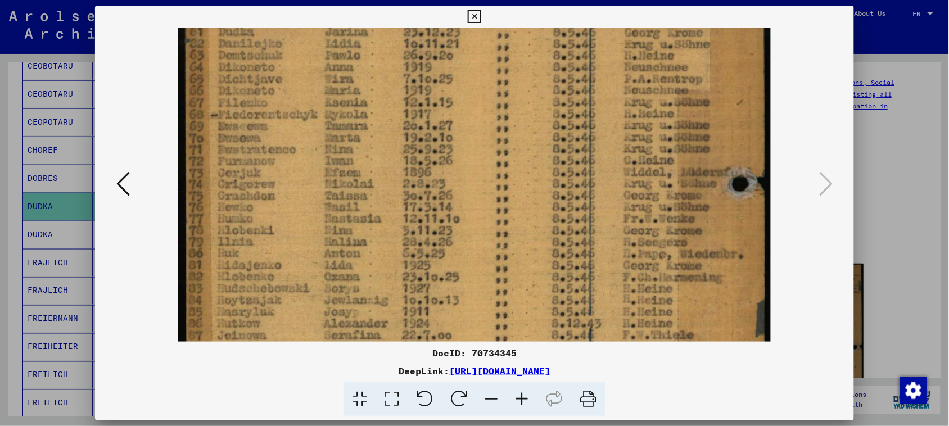
drag, startPoint x: 524, startPoint y: 221, endPoint x: 526, endPoint y: 141, distance: 79.8
click at [455, 141] on img at bounding box center [474, 295] width 592 height 819
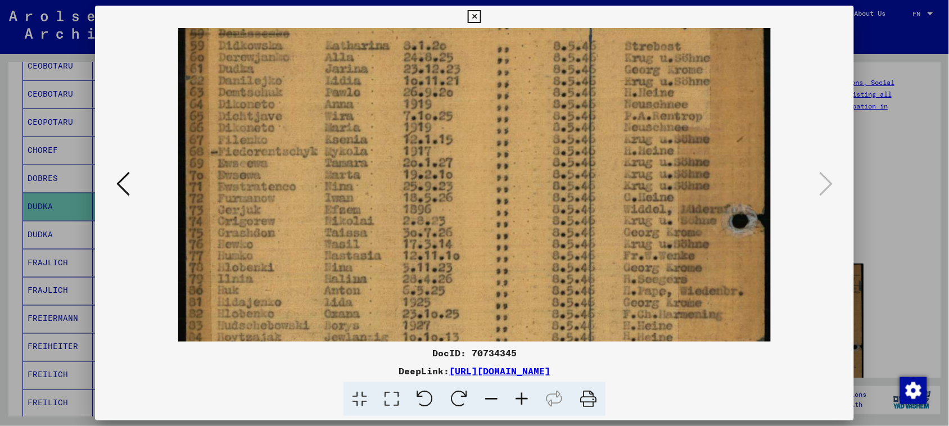
drag, startPoint x: 523, startPoint y: 239, endPoint x: 528, endPoint y: 290, distance: 51.4
click at [455, 290] on img at bounding box center [474, 332] width 592 height 819
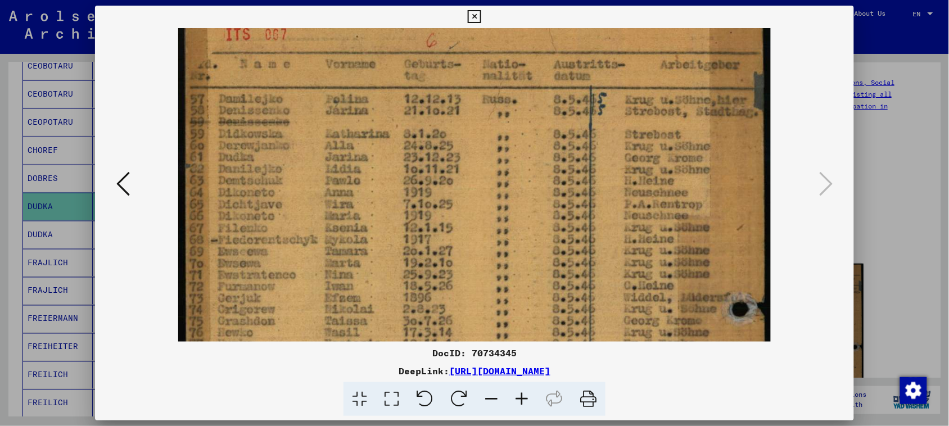
scroll to position [1, 0]
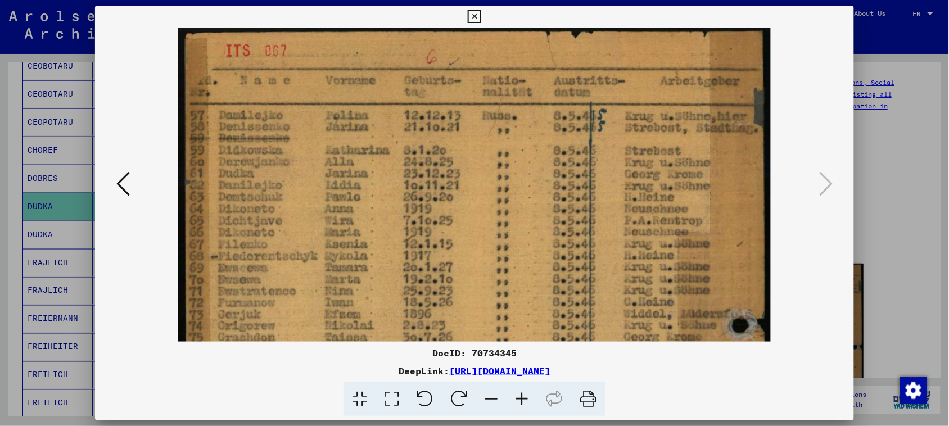
drag, startPoint x: 518, startPoint y: 125, endPoint x: 518, endPoint y: 230, distance: 105.7
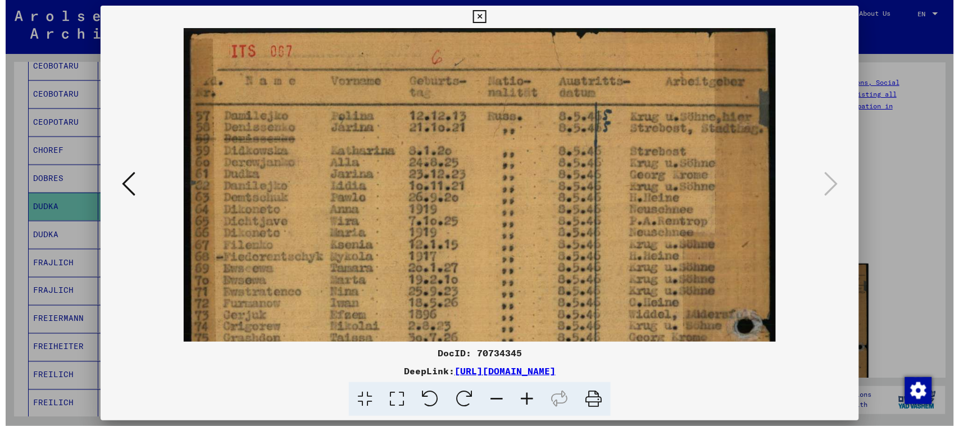
scroll to position [7, 0]
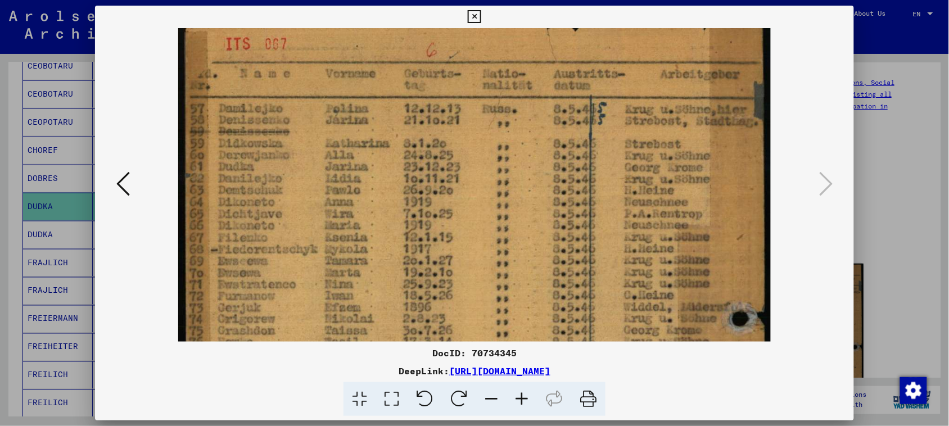
drag, startPoint x: 684, startPoint y: 175, endPoint x: 275, endPoint y: 181, distance: 408.6
click at [275, 181] on img at bounding box center [474, 430] width 592 height 819
click at [455, 15] on icon at bounding box center [474, 16] width 13 height 13
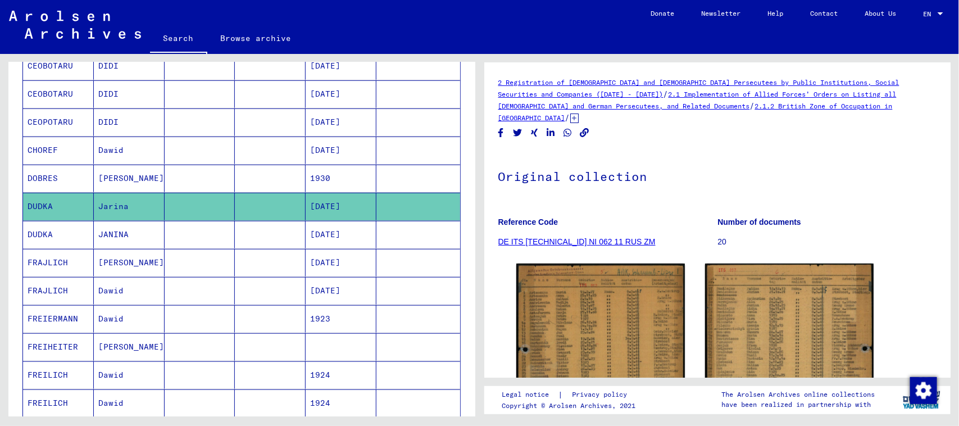
click at [185, 228] on mat-cell at bounding box center [200, 235] width 71 height 28
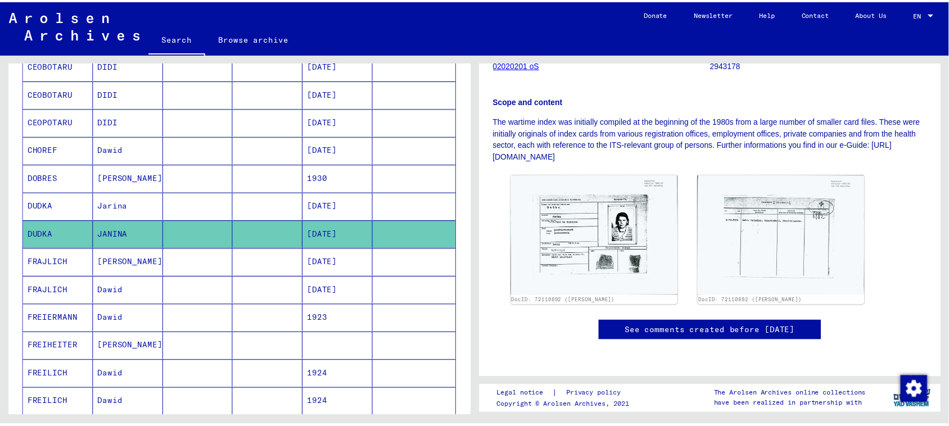
scroll to position [211, 0]
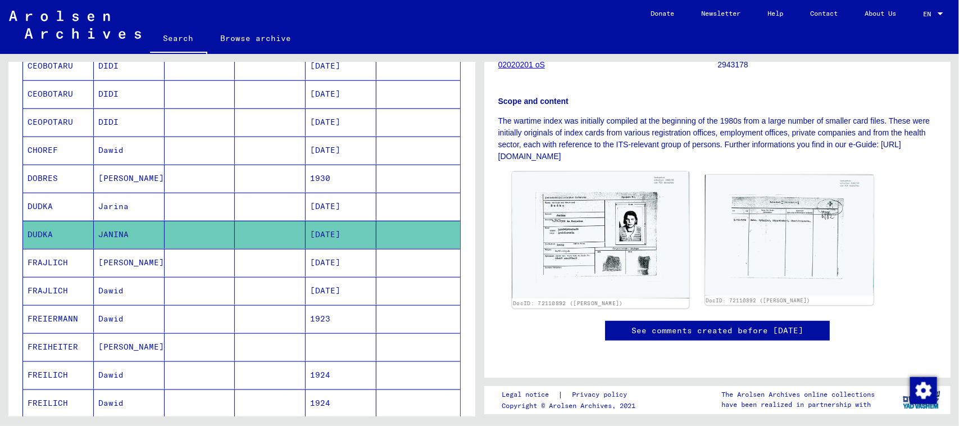
click at [455, 208] on img at bounding box center [600, 234] width 177 height 127
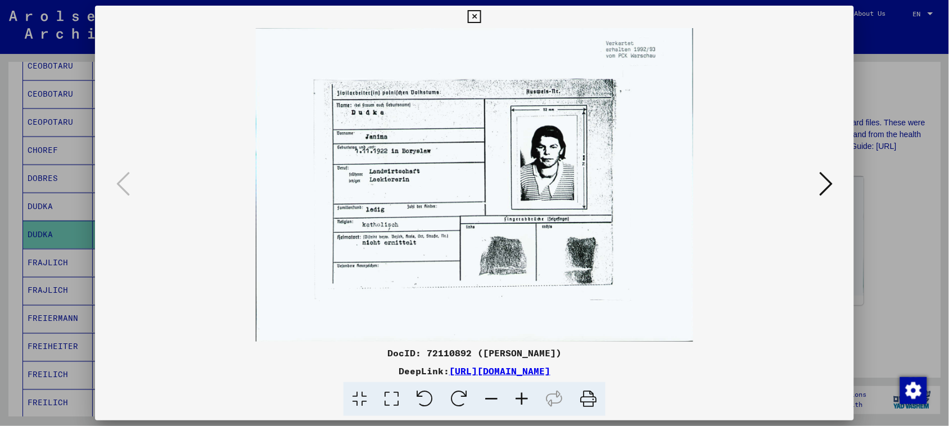
click at [455, 397] on icon at bounding box center [521, 399] width 30 height 34
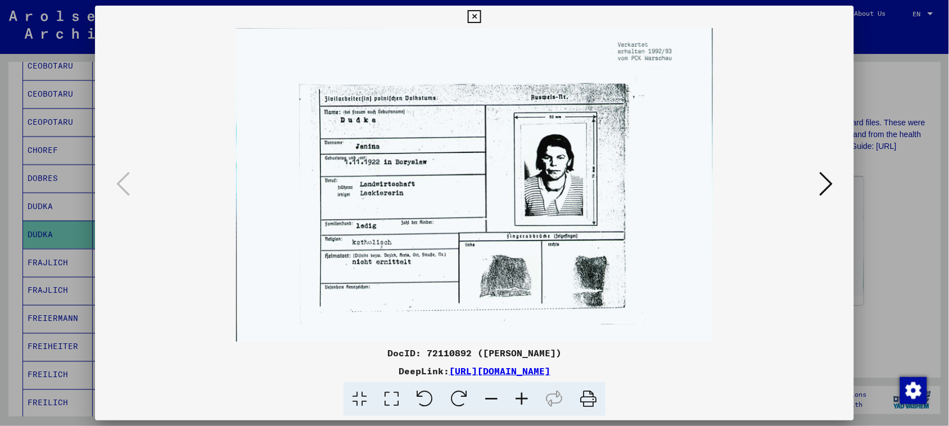
click at [455, 396] on icon at bounding box center [521, 399] width 30 height 34
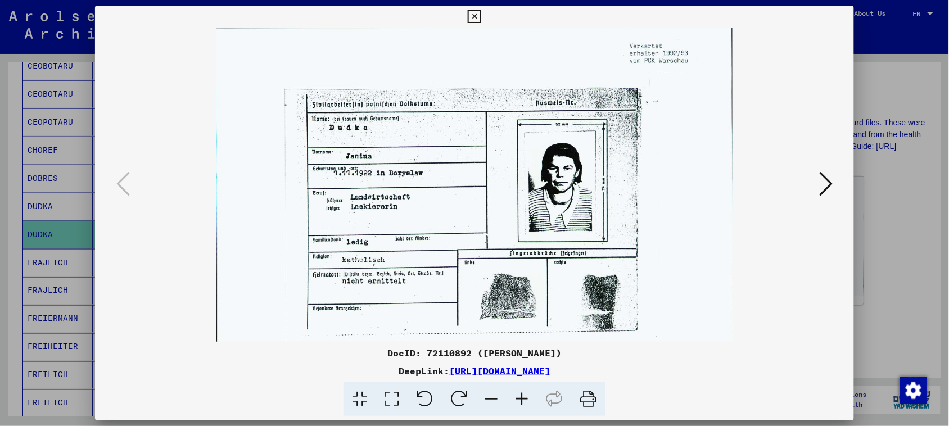
click at [455, 396] on icon at bounding box center [521, 399] width 30 height 34
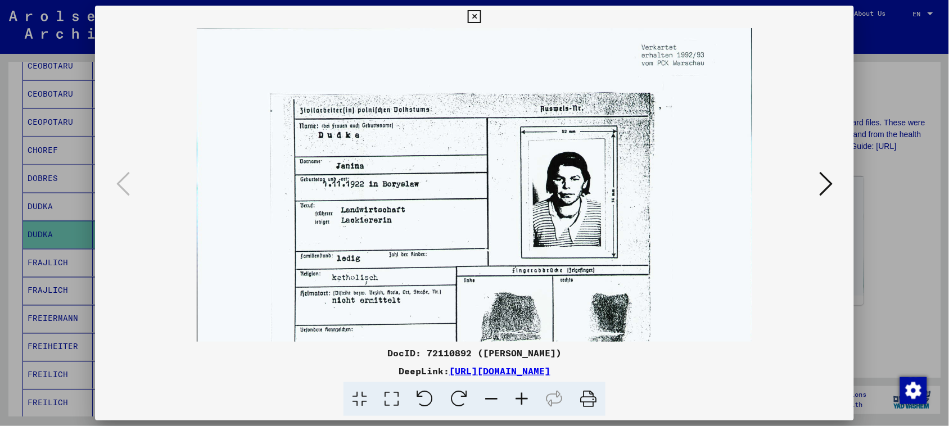
click at [455, 396] on icon at bounding box center [521, 399] width 30 height 34
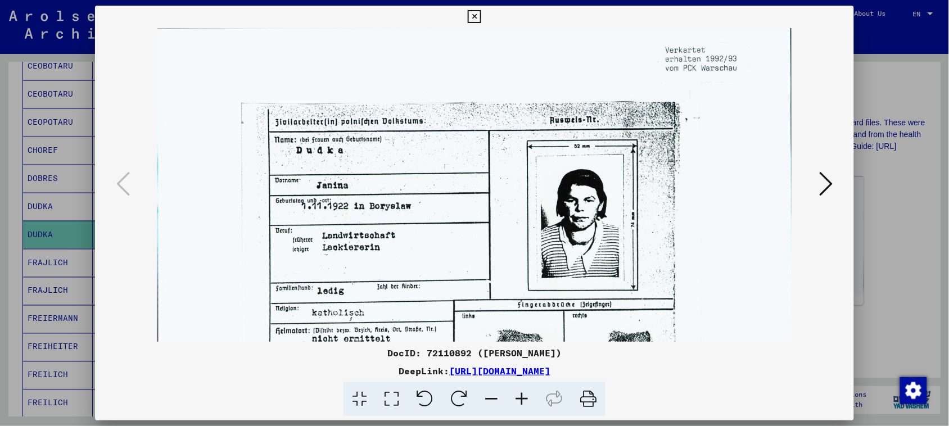
click at [455, 396] on icon at bounding box center [521, 399] width 30 height 34
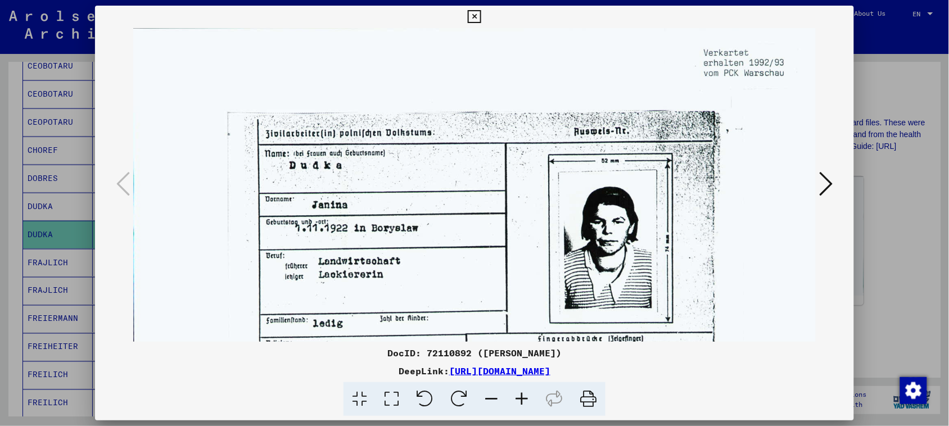
click at [455, 396] on icon at bounding box center [521, 399] width 30 height 34
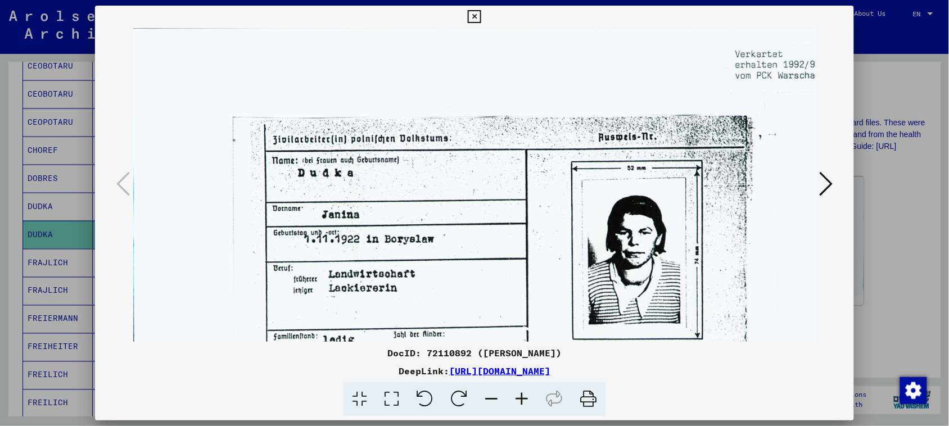
click at [455, 396] on icon at bounding box center [521, 399] width 30 height 34
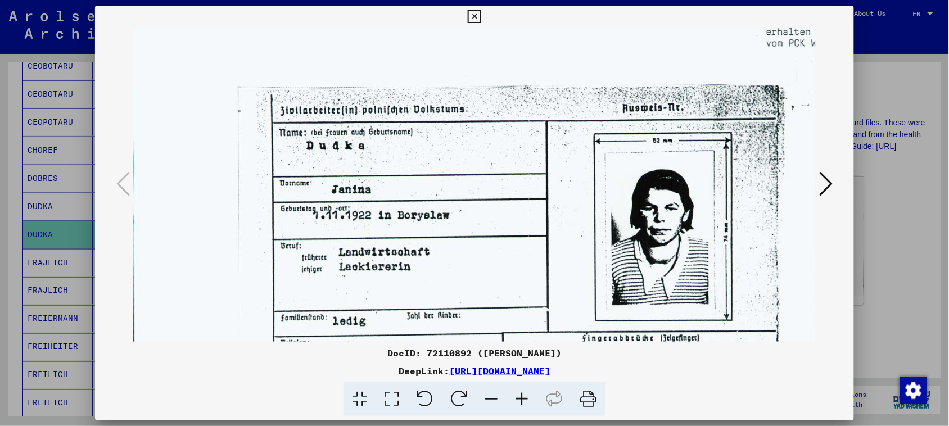
drag, startPoint x: 540, startPoint y: 225, endPoint x: 541, endPoint y: 190, distance: 34.9
click at [455, 190] on img at bounding box center [528, 276] width 791 height 567
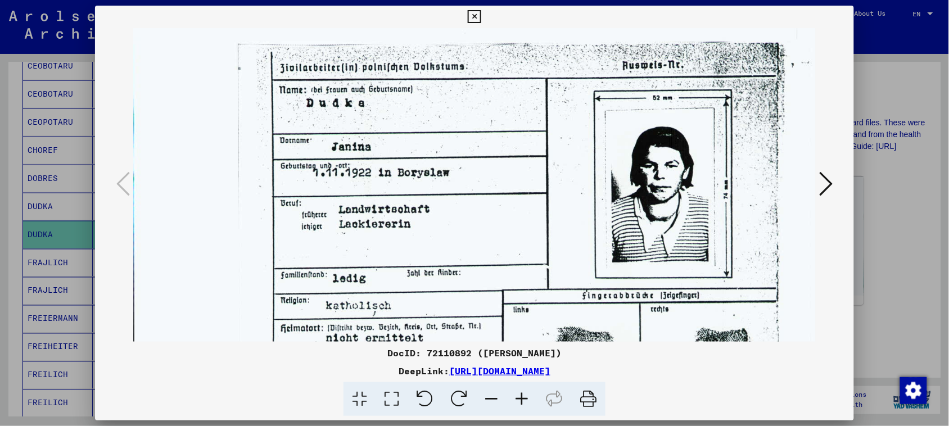
scroll to position [84, 0]
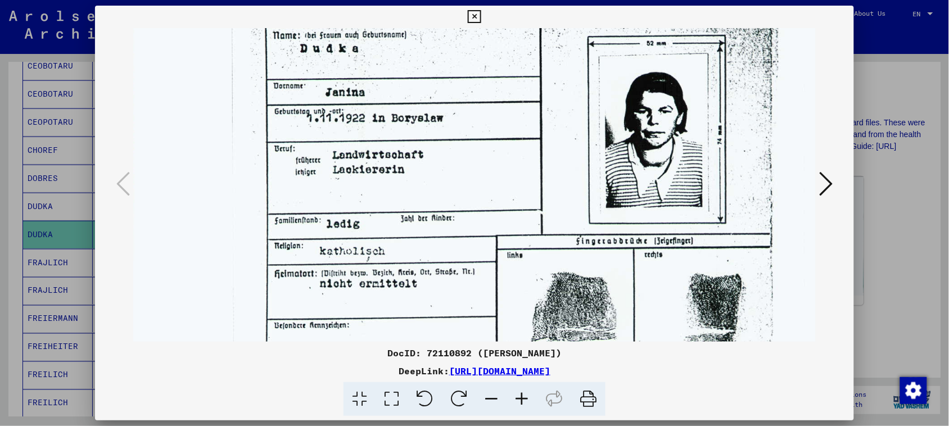
drag, startPoint x: 531, startPoint y: 243, endPoint x: 529, endPoint y: 161, distance: 82.6
click at [455, 161] on img at bounding box center [522, 179] width 791 height 567
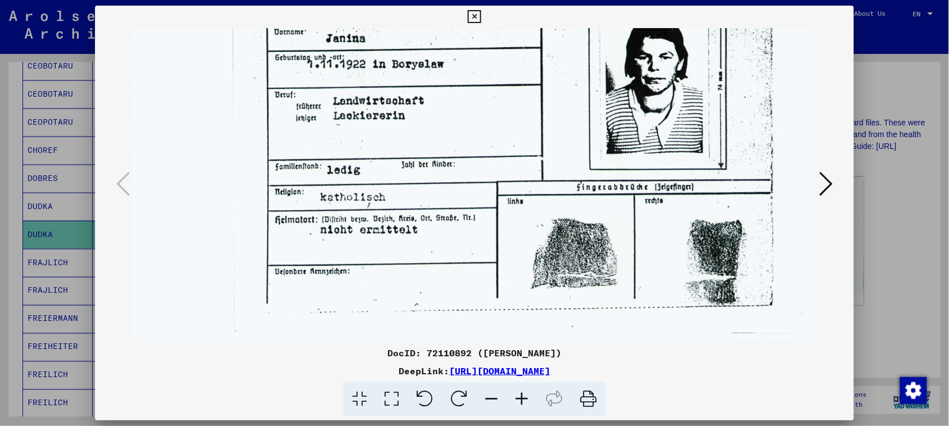
scroll to position [110, 16]
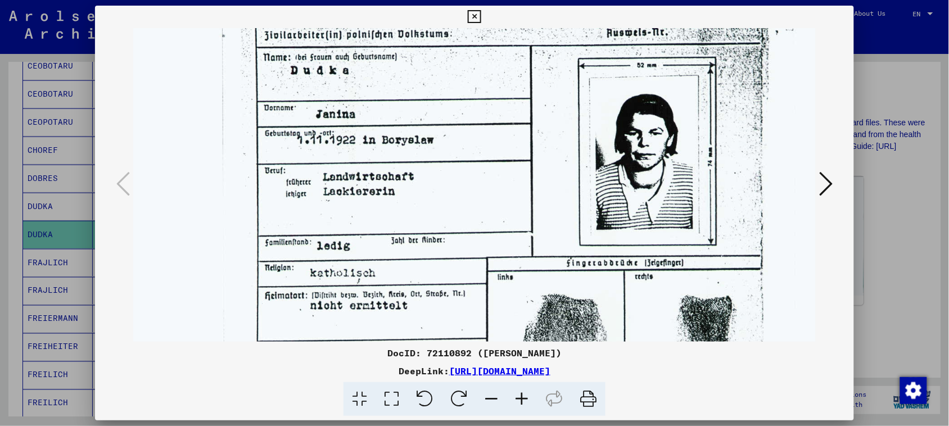
drag, startPoint x: 518, startPoint y: 239, endPoint x: 507, endPoint y: 265, distance: 27.5
click at [455, 265] on img at bounding box center [512, 201] width 791 height 567
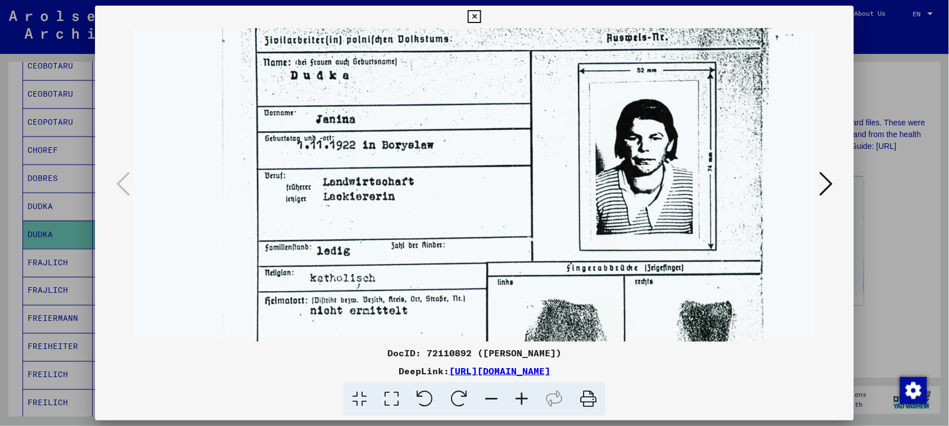
scroll to position [101, 16]
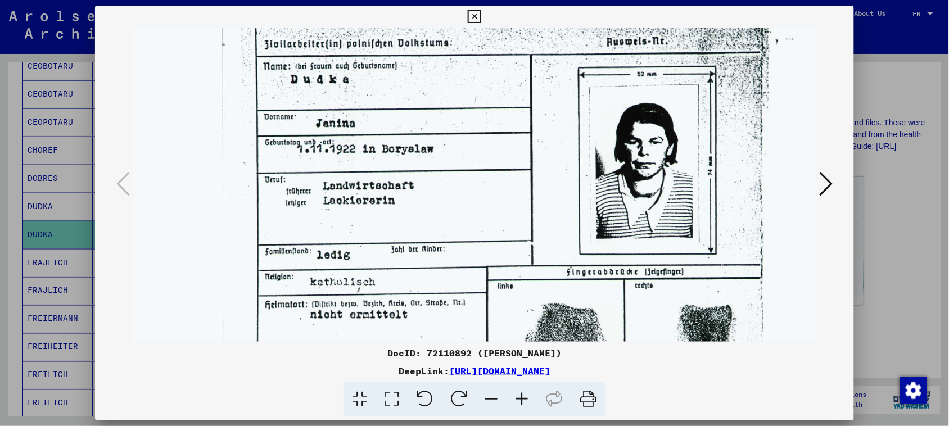
drag, startPoint x: 647, startPoint y: 200, endPoint x: 647, endPoint y: 207, distance: 7.3
click at [455, 207] on img at bounding box center [512, 210] width 791 height 567
click at [455, 181] on icon at bounding box center [825, 183] width 13 height 27
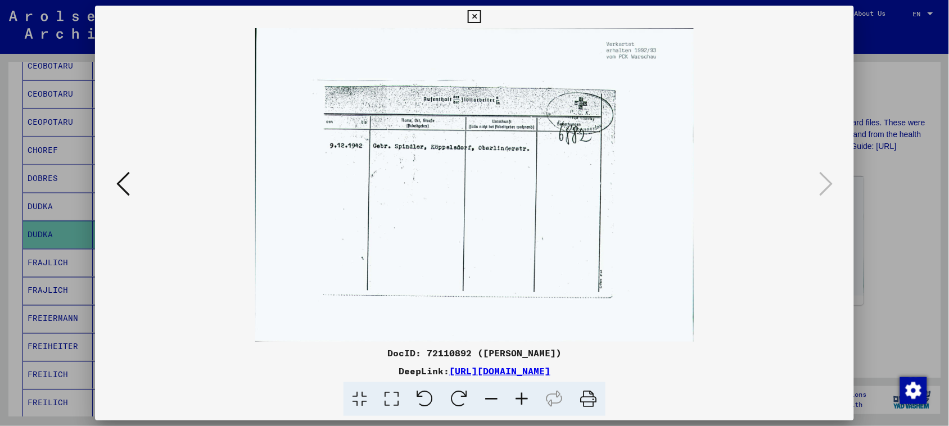
click at [455, 404] on icon at bounding box center [521, 399] width 30 height 34
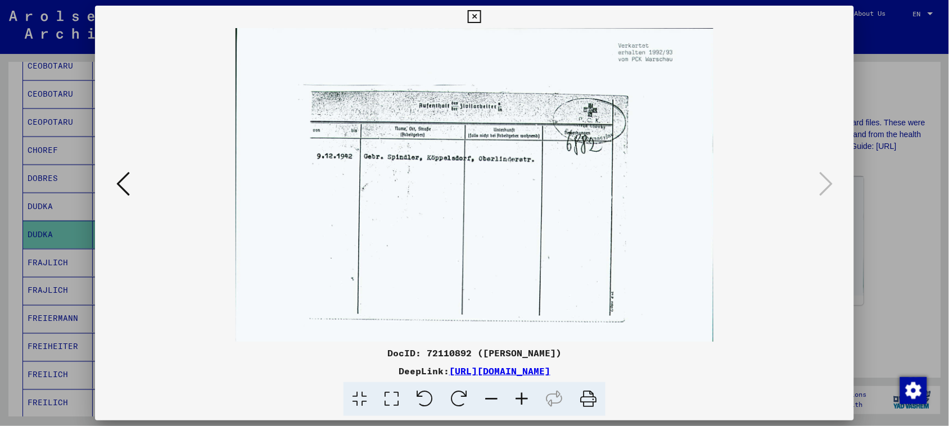
click at [455, 404] on icon at bounding box center [521, 399] width 30 height 34
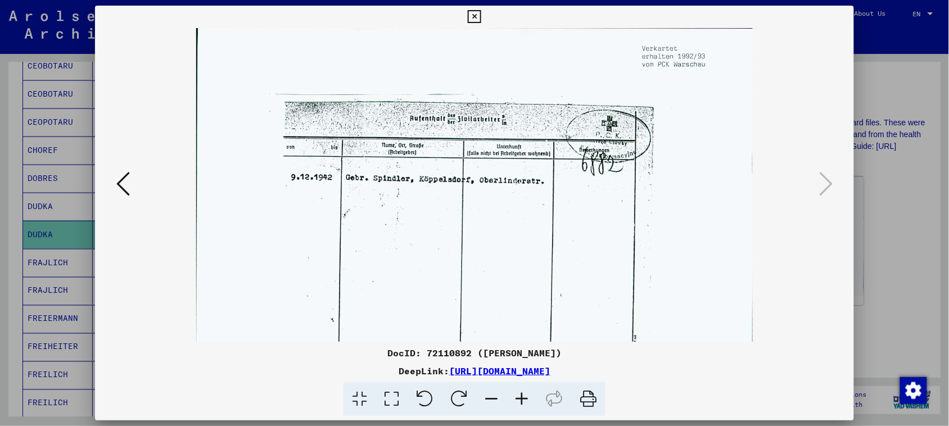
click at [455, 404] on icon at bounding box center [521, 399] width 30 height 34
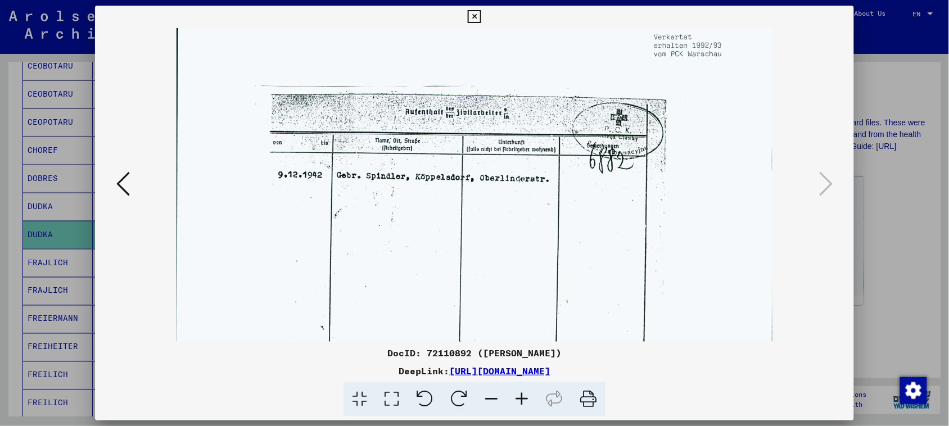
scroll to position [17, 0]
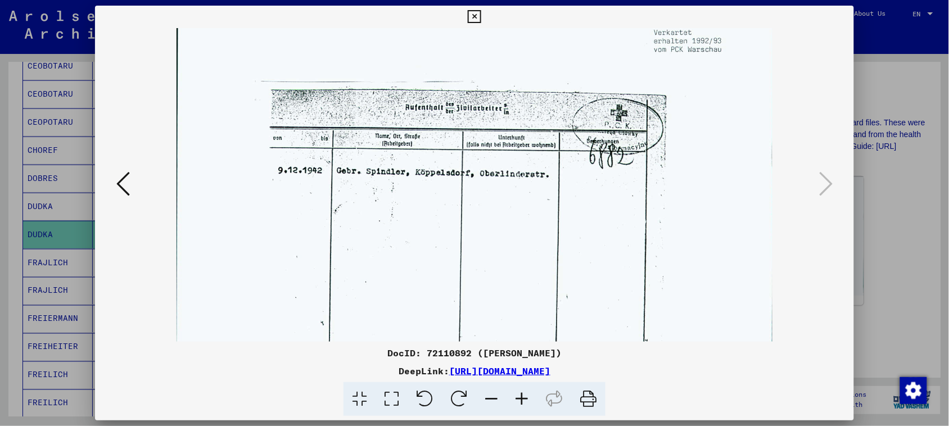
drag, startPoint x: 489, startPoint y: 267, endPoint x: 489, endPoint y: 250, distance: 16.9
click at [455, 250] on img at bounding box center [473, 224] width 595 height 426
click at [116, 183] on icon at bounding box center [122, 183] width 13 height 27
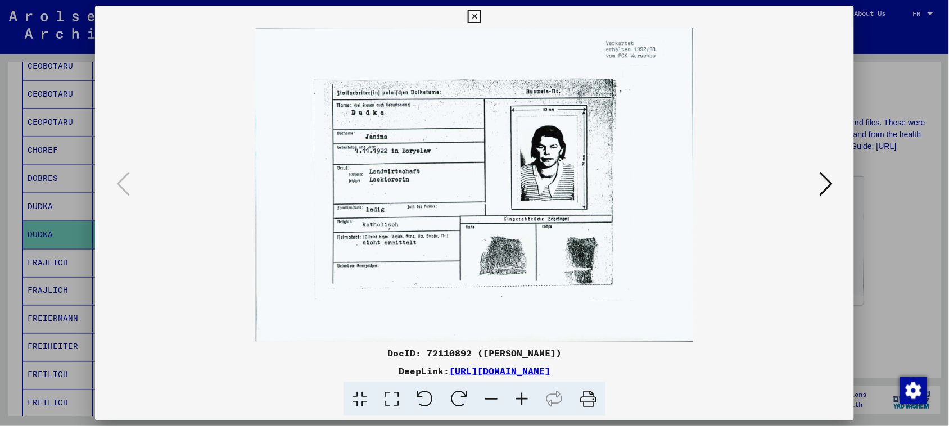
click at [455, 392] on icon at bounding box center [521, 399] width 30 height 34
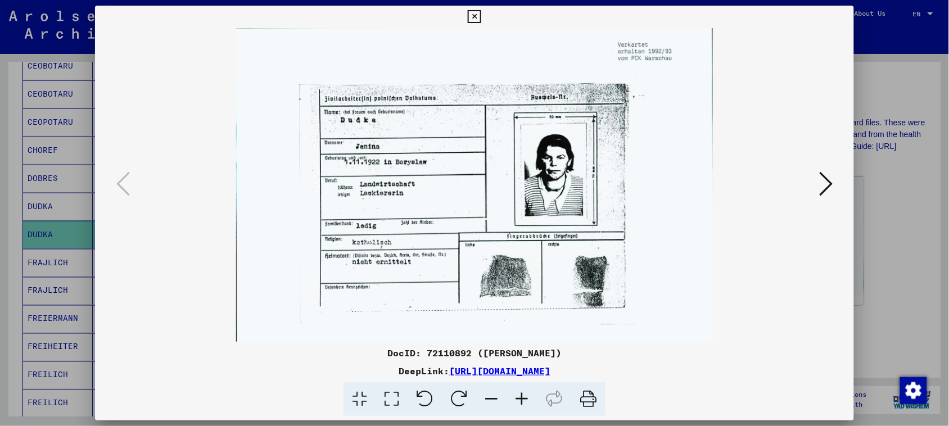
click at [455, 392] on icon at bounding box center [521, 399] width 30 height 34
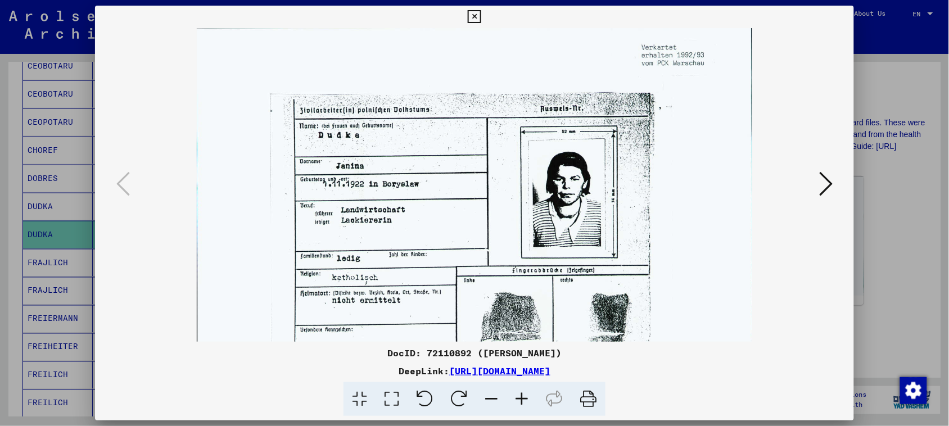
click at [455, 391] on icon at bounding box center [521, 399] width 30 height 34
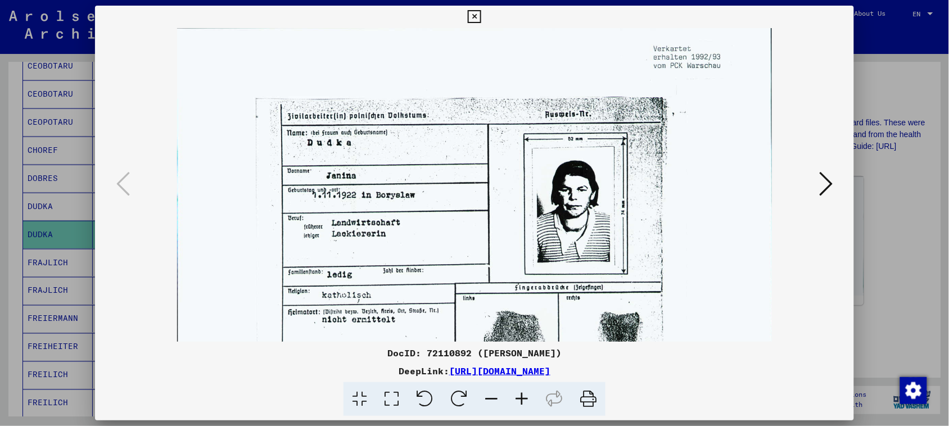
click at [455, 391] on icon at bounding box center [521, 399] width 30 height 34
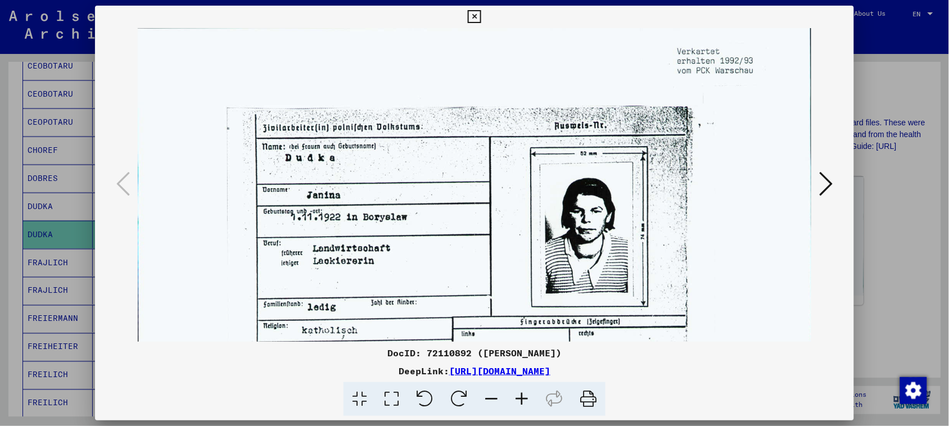
click at [455, 391] on icon at bounding box center [521, 399] width 30 height 34
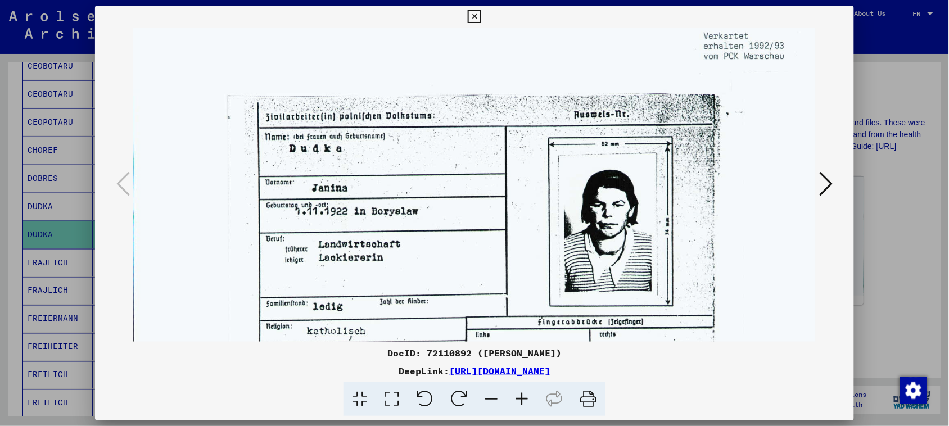
drag, startPoint x: 538, startPoint y: 259, endPoint x: 541, endPoint y: 245, distance: 14.3
click at [455, 245] on img at bounding box center [489, 266] width 712 height 510
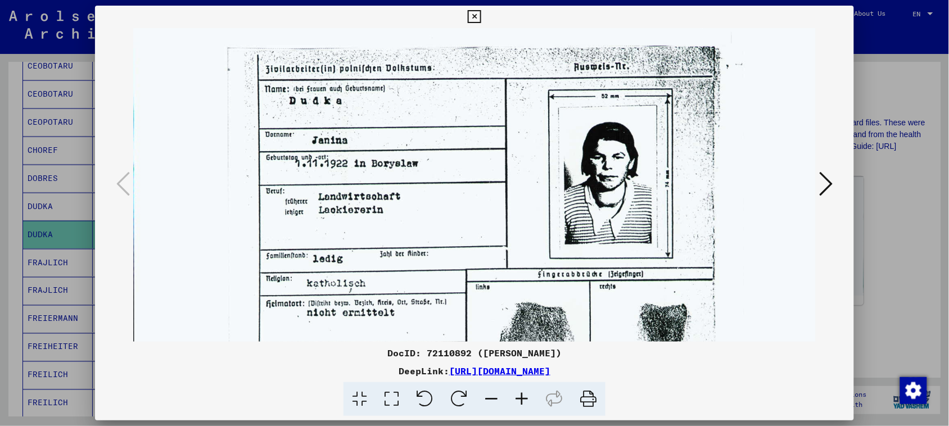
scroll to position [65, 0]
drag, startPoint x: 541, startPoint y: 240, endPoint x: 541, endPoint y: 201, distance: 39.3
click at [455, 201] on img at bounding box center [489, 218] width 712 height 510
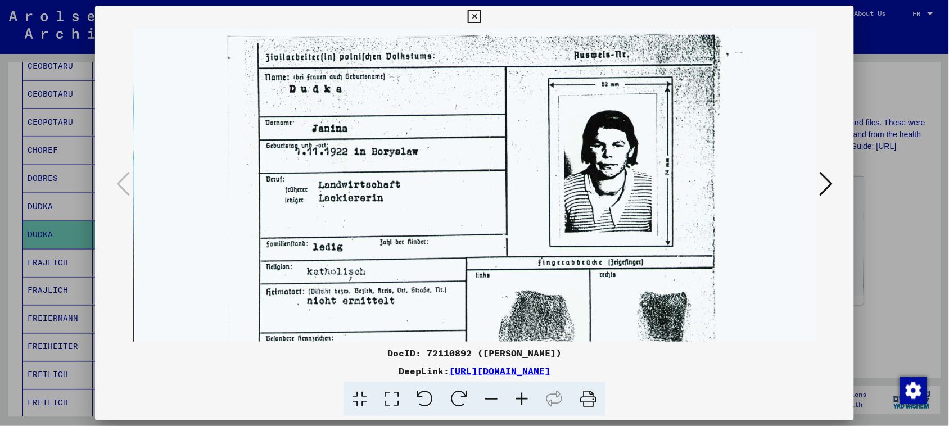
scroll to position [76, 0]
drag, startPoint x: 423, startPoint y: 173, endPoint x: 424, endPoint y: 164, distance: 9.1
click at [424, 164] on img at bounding box center [489, 207] width 712 height 510
click at [455, 184] on icon at bounding box center [825, 183] width 13 height 27
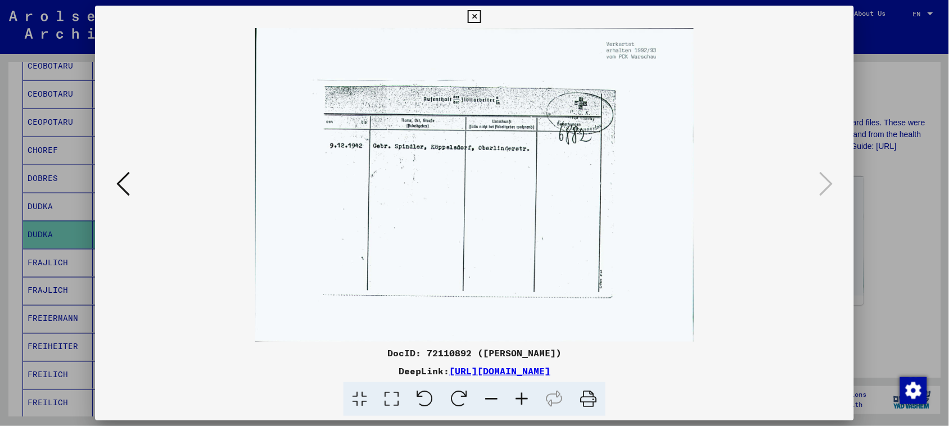
scroll to position [0, 0]
click at [455, 19] on icon at bounding box center [474, 16] width 13 height 13
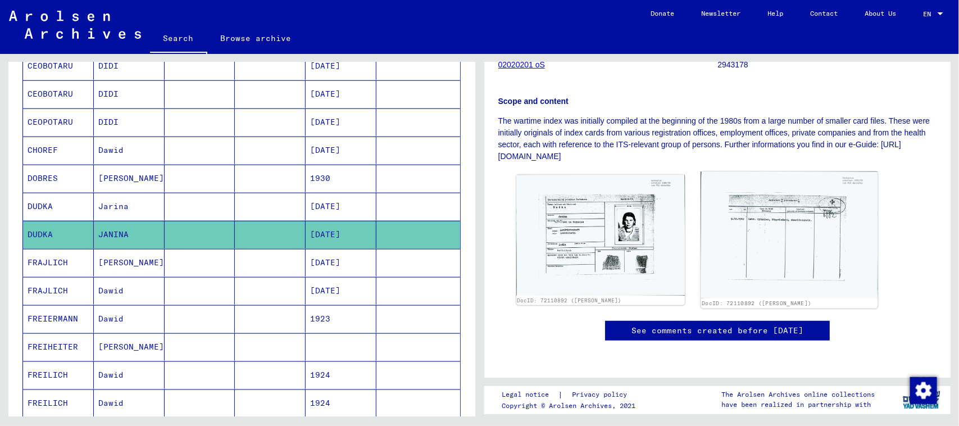
click at [455, 210] on img at bounding box center [789, 234] width 177 height 127
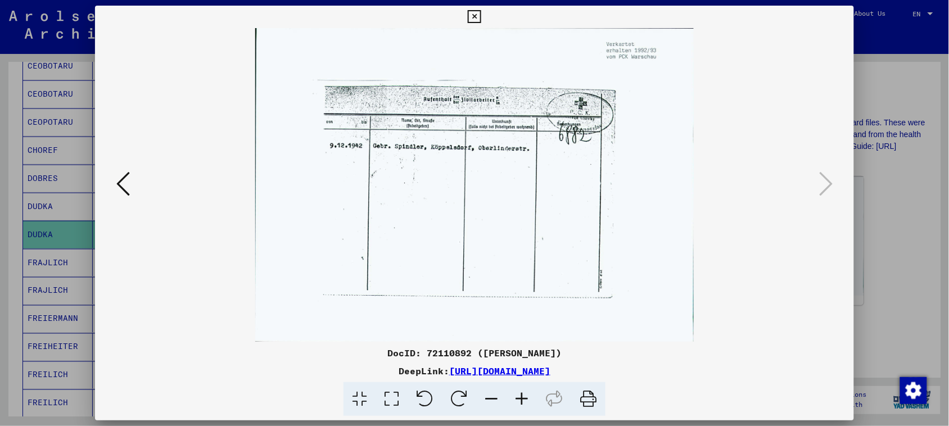
click at [121, 183] on icon at bounding box center [122, 183] width 13 height 27
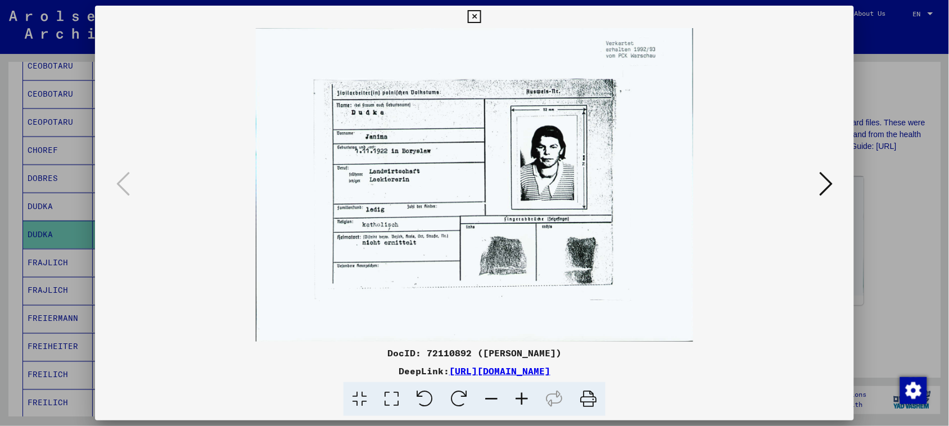
click at [455, 400] on icon at bounding box center [521, 399] width 30 height 34
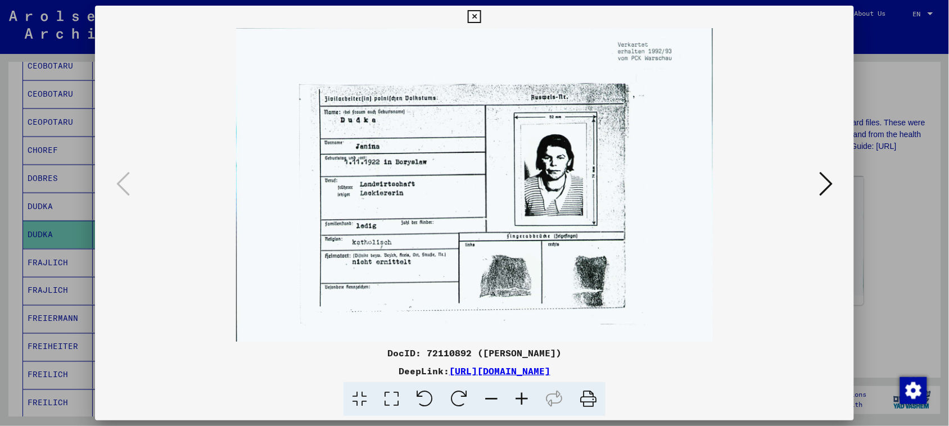
click at [455, 400] on icon at bounding box center [521, 399] width 30 height 34
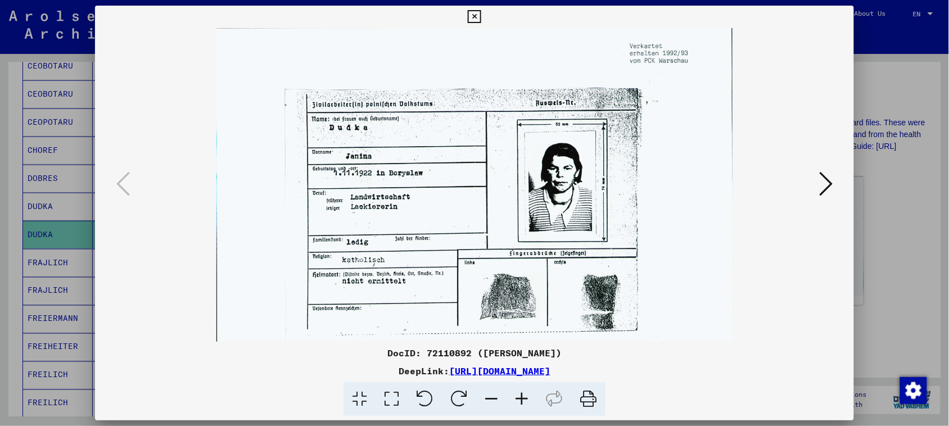
click at [455, 400] on icon at bounding box center [521, 399] width 30 height 34
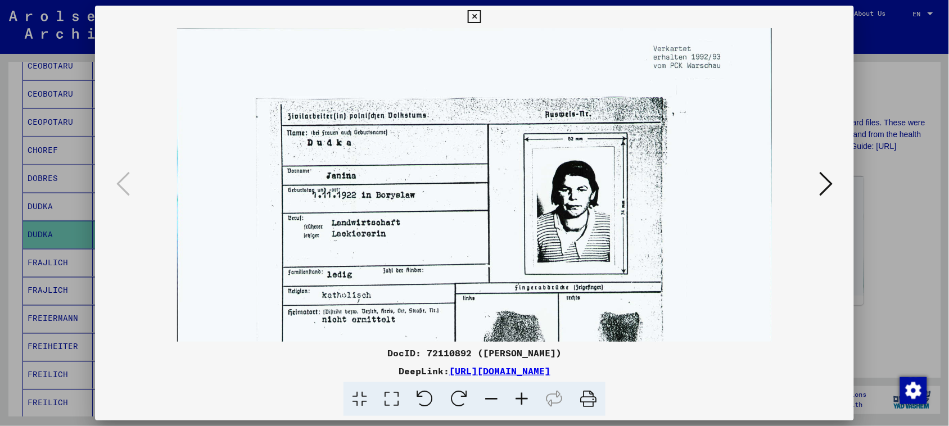
click at [455, 400] on icon at bounding box center [521, 399] width 30 height 34
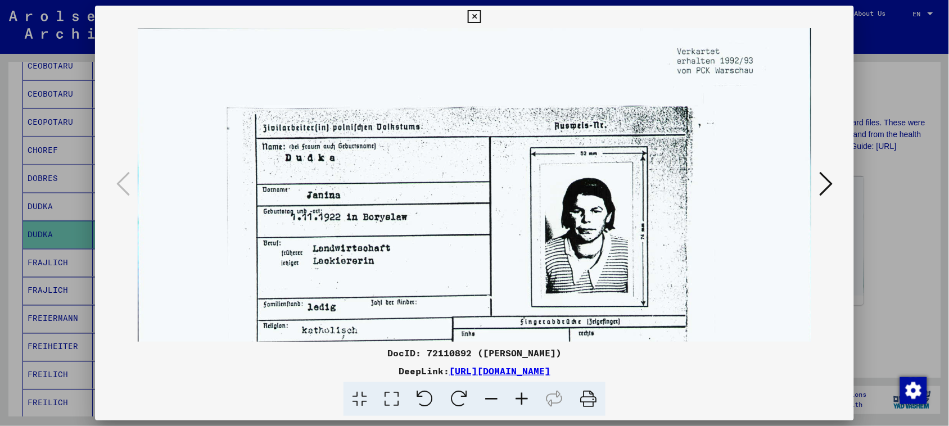
click at [455, 400] on icon at bounding box center [521, 399] width 30 height 34
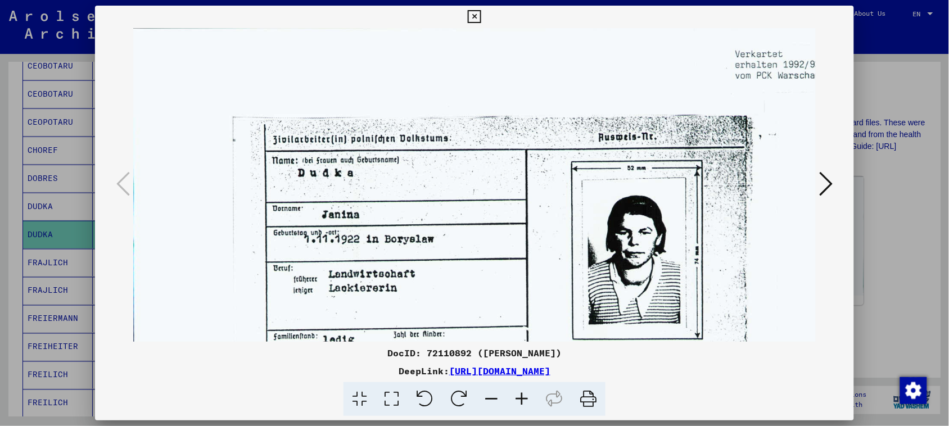
click at [455, 400] on icon at bounding box center [521, 399] width 30 height 34
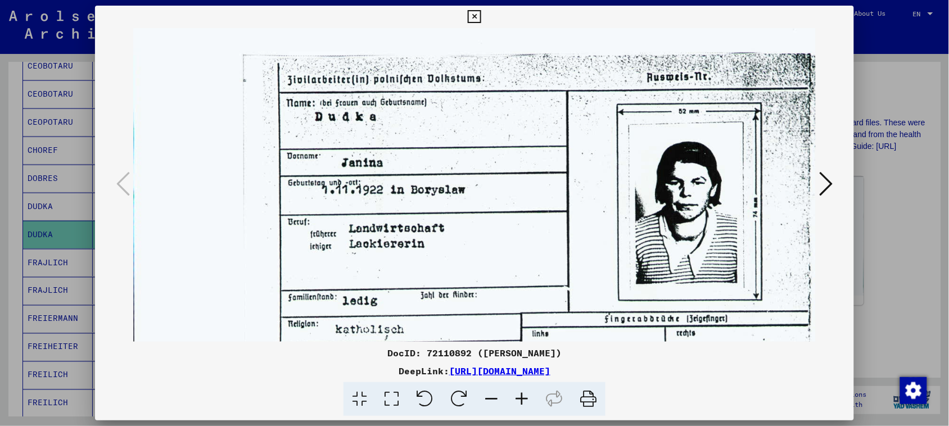
scroll to position [72, 0]
drag, startPoint x: 668, startPoint y: 231, endPoint x: 673, endPoint y: 160, distance: 71.0
click at [455, 160] on img at bounding box center [548, 253] width 830 height 595
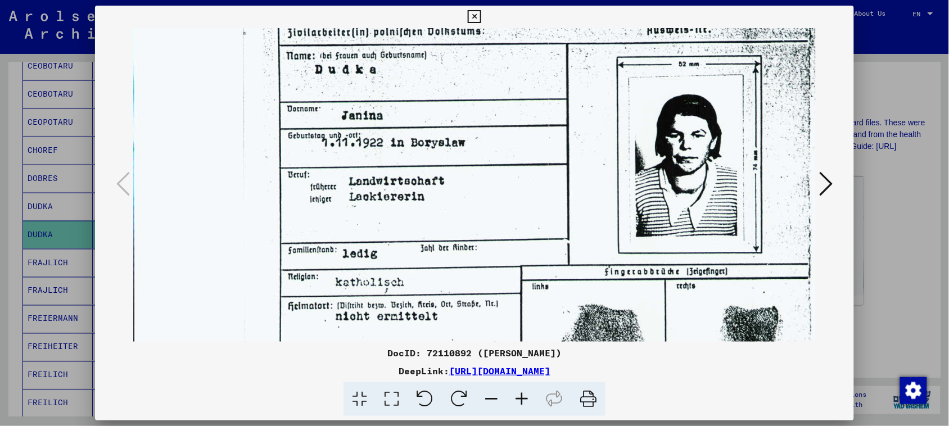
scroll to position [121, 0]
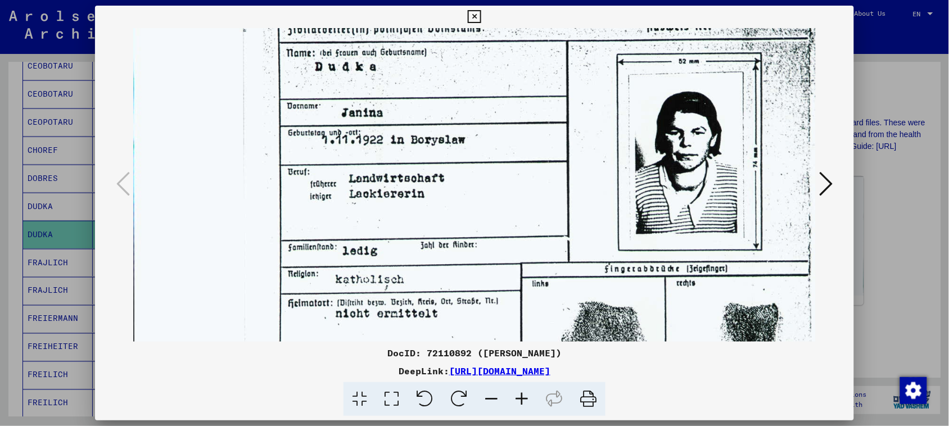
drag, startPoint x: 386, startPoint y: 273, endPoint x: 388, endPoint y: 223, distance: 49.5
click at [388, 223] on img at bounding box center [548, 204] width 830 height 595
click at [455, 397] on icon at bounding box center [491, 399] width 30 height 34
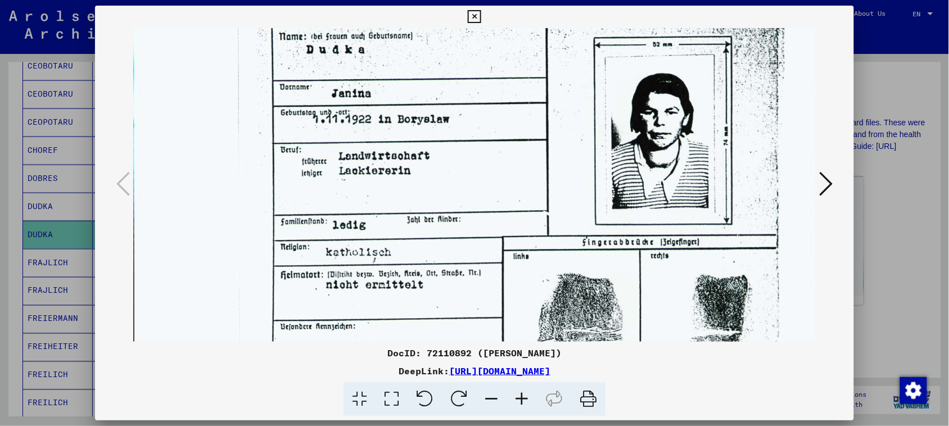
scroll to position [130, 0]
drag, startPoint x: 521, startPoint y: 270, endPoint x: 526, endPoint y: 282, distance: 12.3
click at [455, 282] on img at bounding box center [528, 181] width 791 height 567
click at [455, 179] on icon at bounding box center [825, 183] width 13 height 27
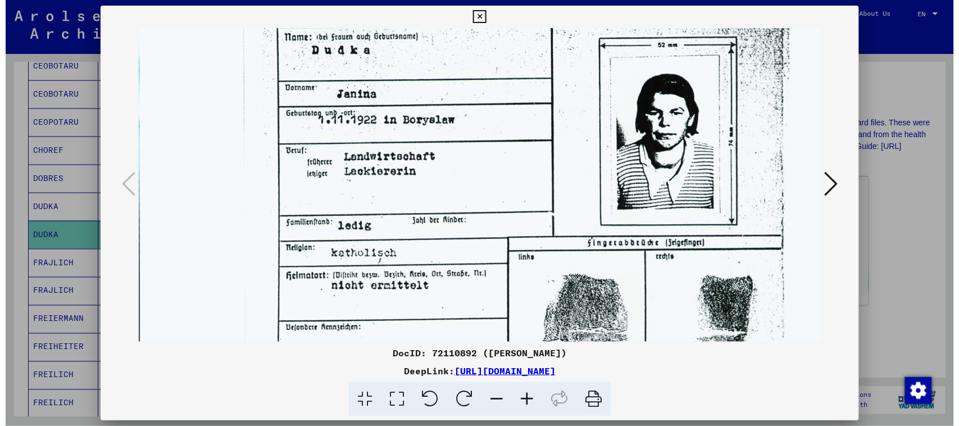
scroll to position [0, 0]
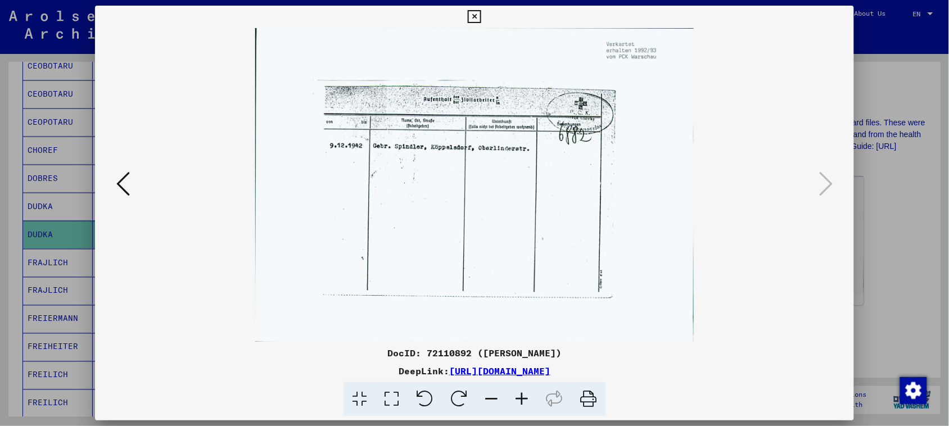
click at [455, 21] on div "DocID: 72110892 ([PERSON_NAME]) DeepLink: [URL][DOMAIN_NAME]" at bounding box center [474, 211] width 759 height 411
click at [455, 17] on icon at bounding box center [474, 16] width 13 height 13
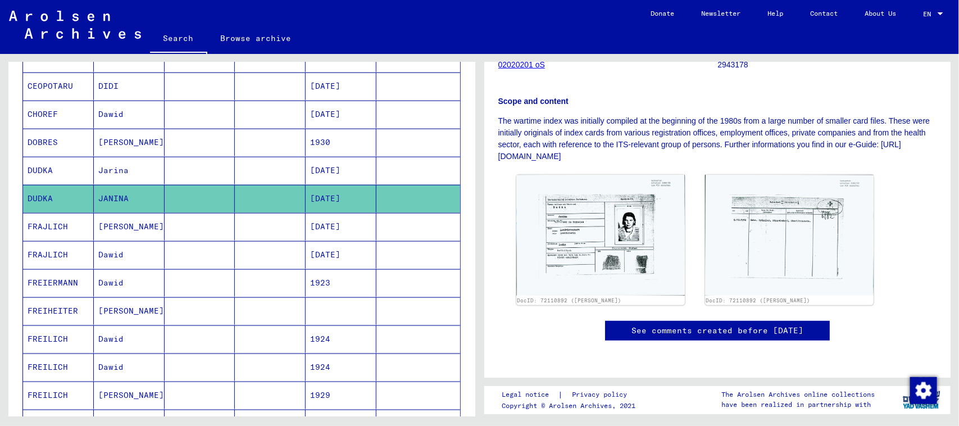
scroll to position [499, 0]
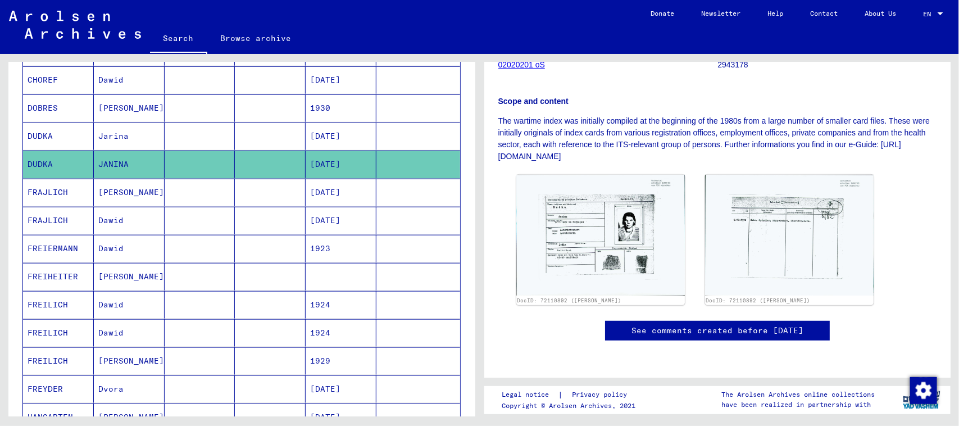
drag, startPoint x: 47, startPoint y: 167, endPoint x: 661, endPoint y: 118, distance: 616.2
click at [455, 118] on p "The wartime index was initially compiled at the beginning of the 1980s from a l…" at bounding box center [718, 138] width 439 height 47
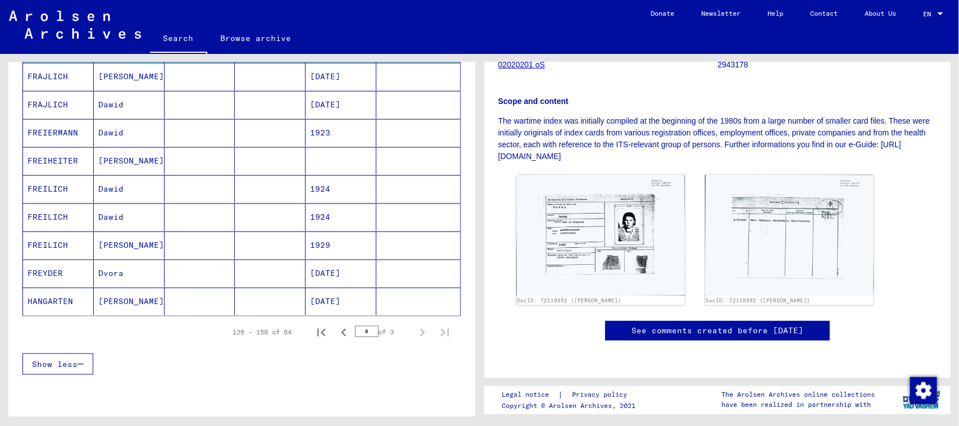
scroll to position [639, 0]
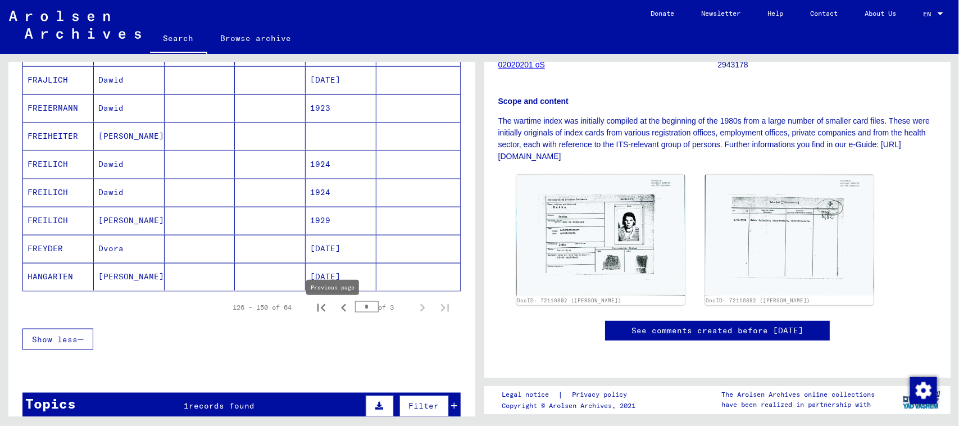
click at [336, 314] on icon "Previous page" at bounding box center [344, 308] width 16 height 16
type input "*"
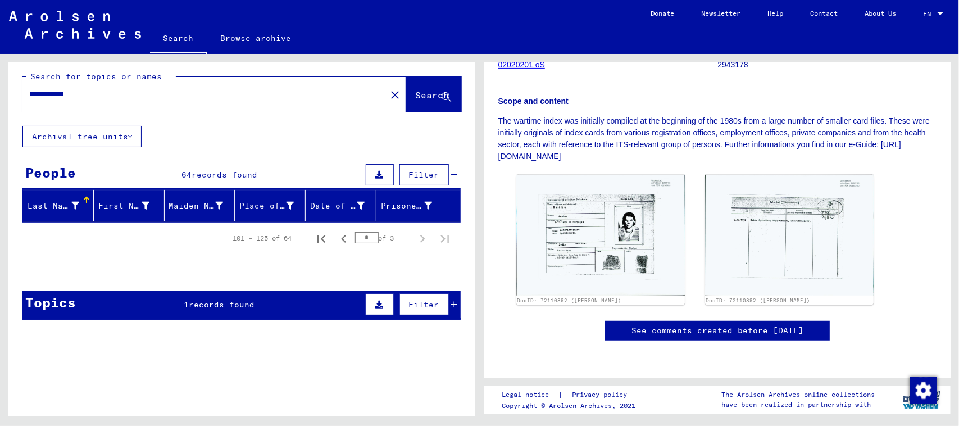
click at [422, 97] on span "Search" at bounding box center [433, 94] width 34 height 11
